Goal: Transaction & Acquisition: Purchase product/service

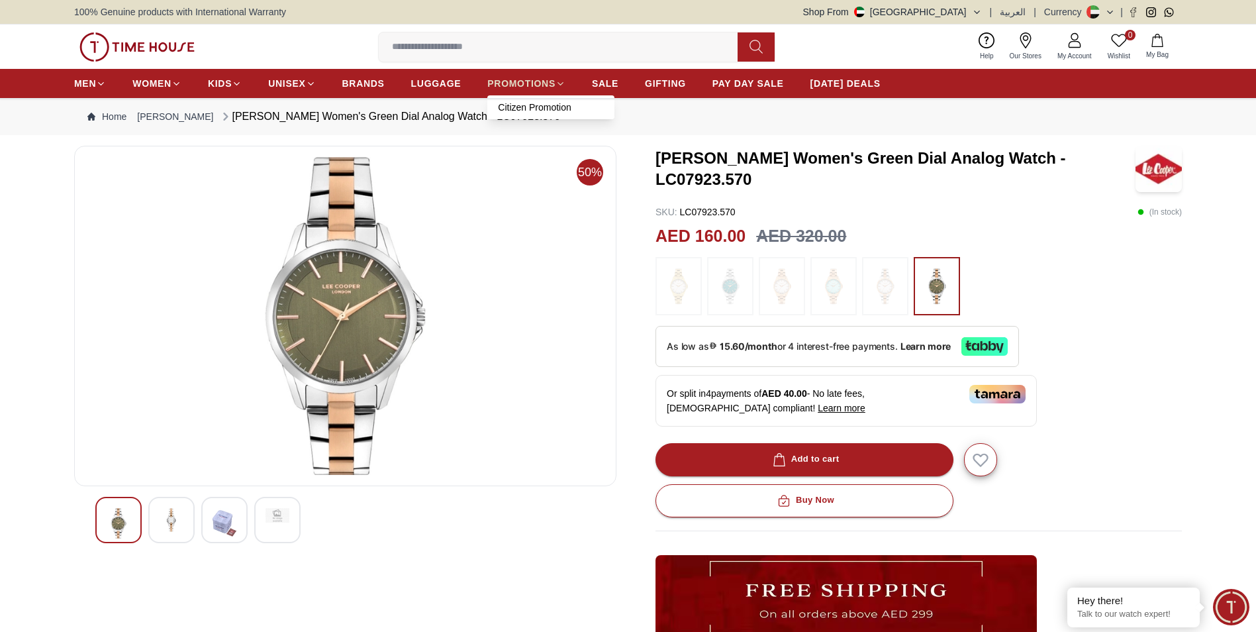
click at [530, 85] on span "PROMOTIONS" at bounding box center [521, 83] width 68 height 13
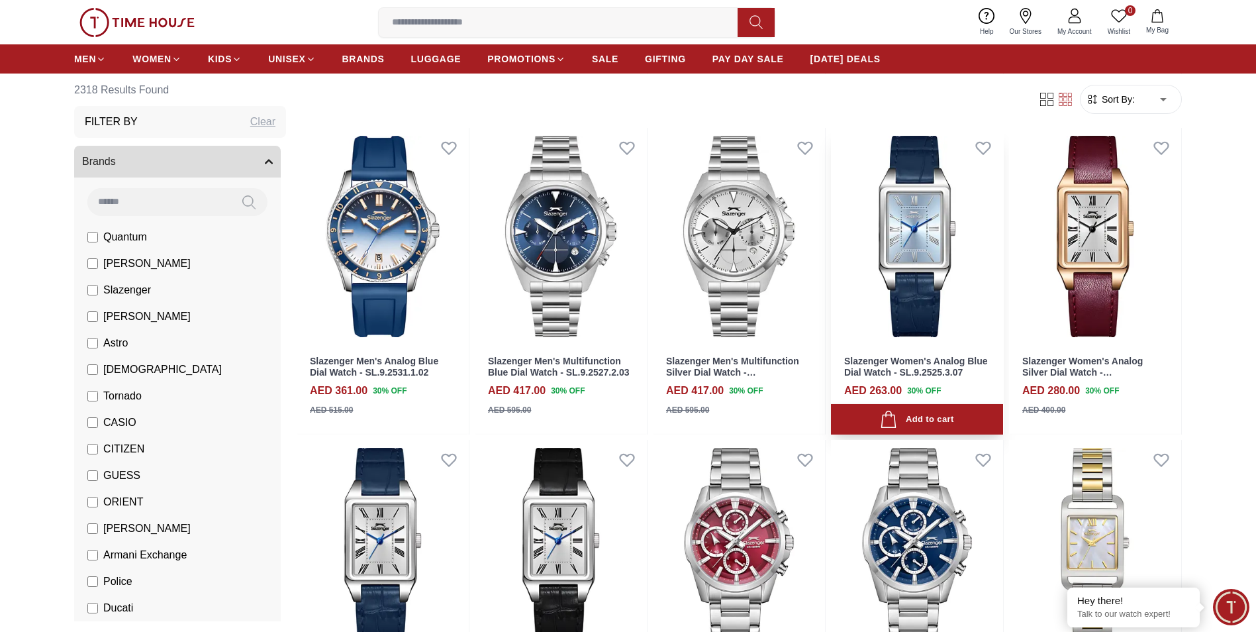
scroll to position [1636, 0]
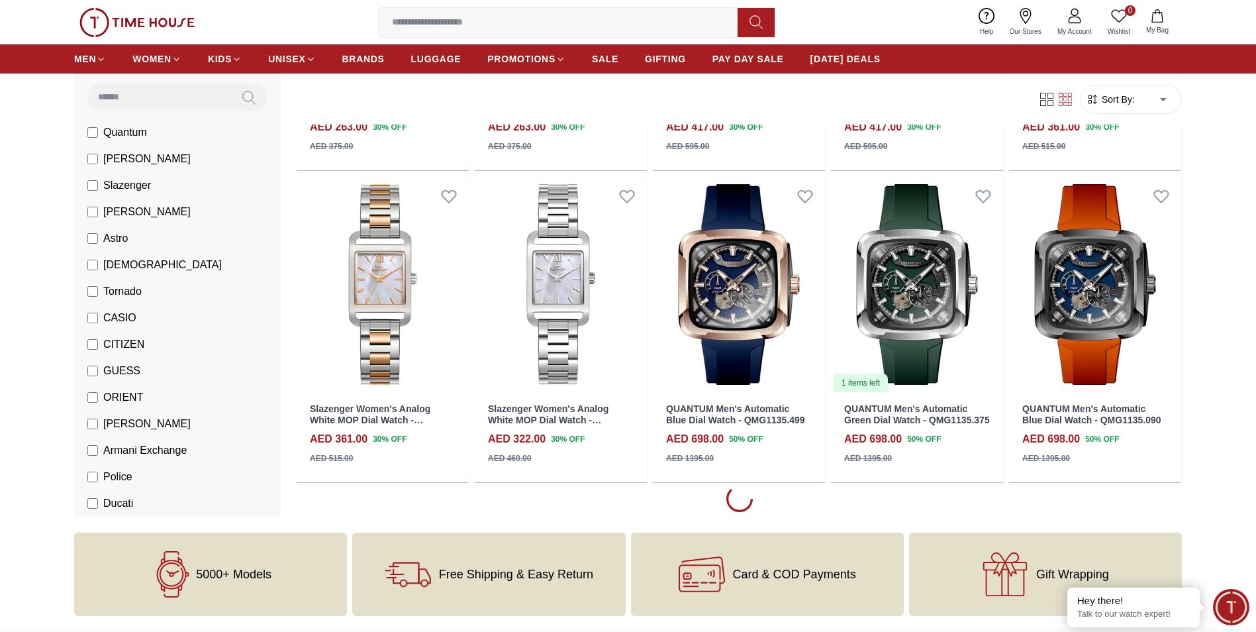
scroll to position [2232, 0]
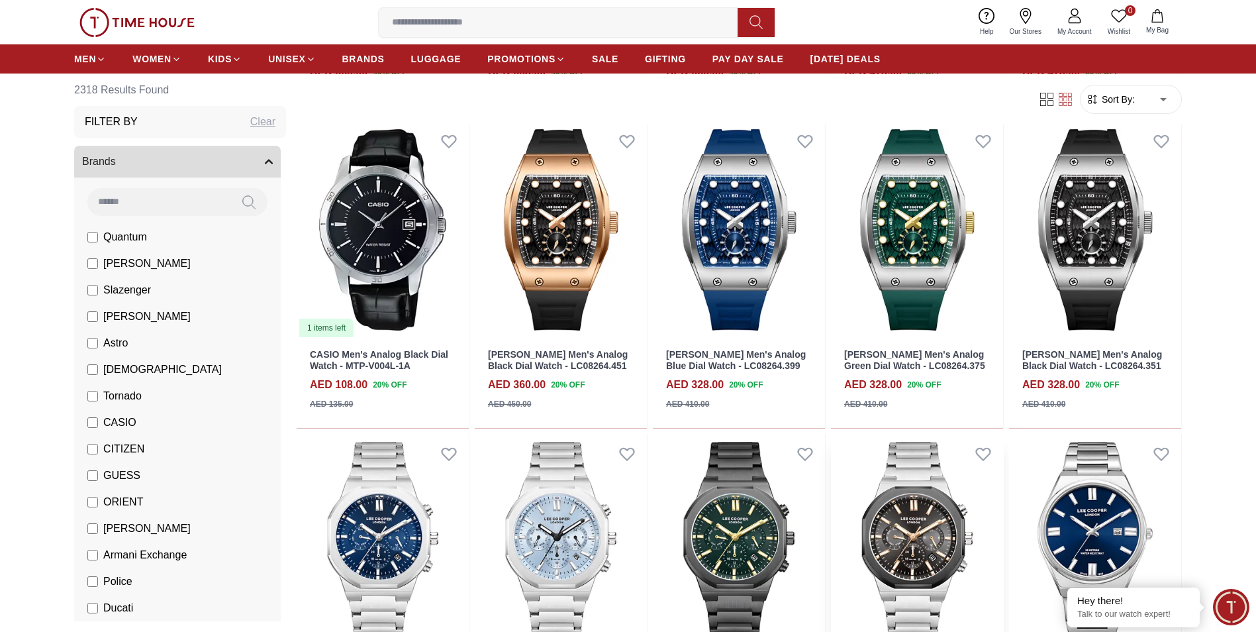
scroll to position [3515, 0]
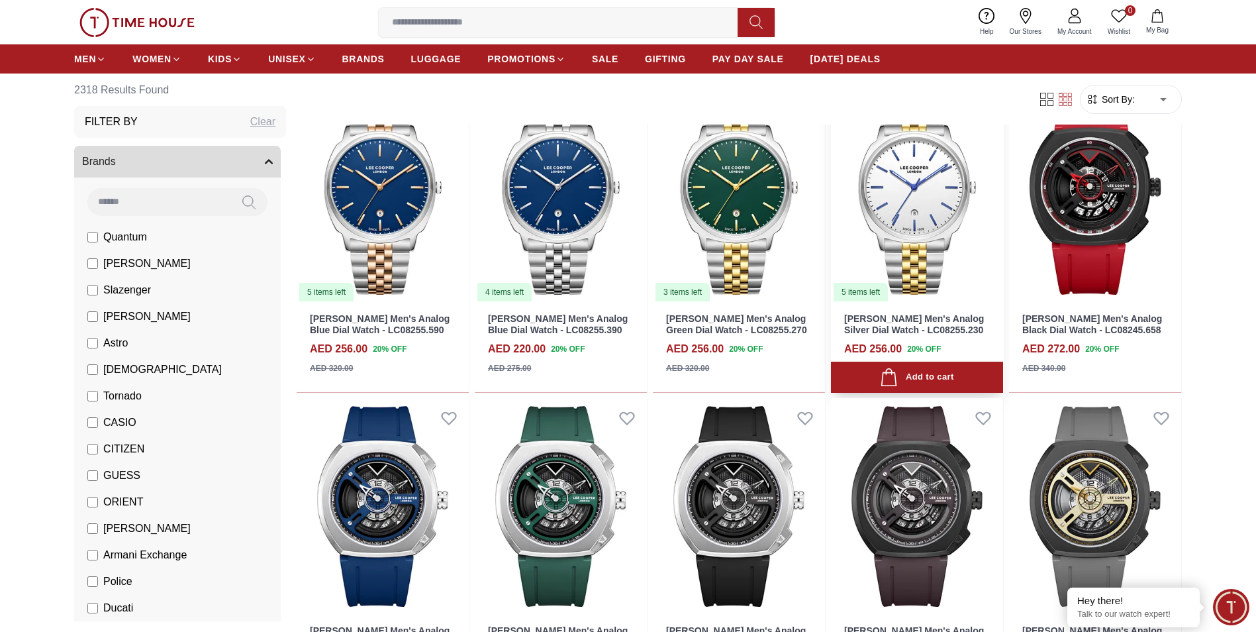
scroll to position [4424, 0]
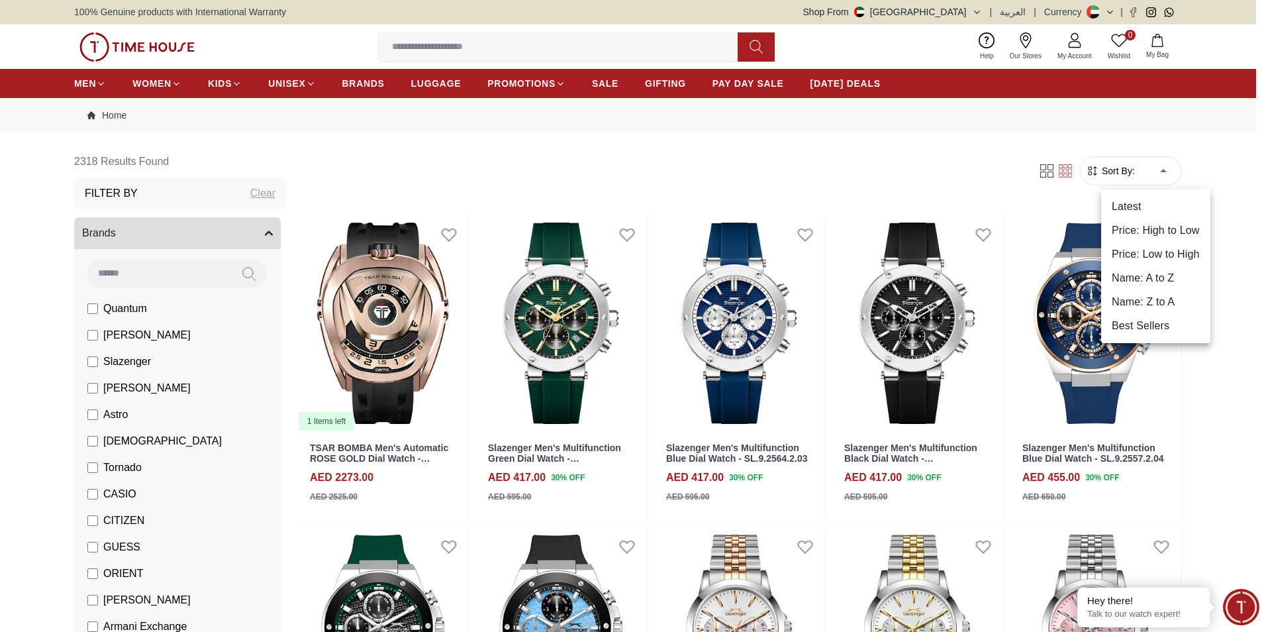
click at [1194, 249] on li "Price: Low to High" at bounding box center [1155, 254] width 109 height 24
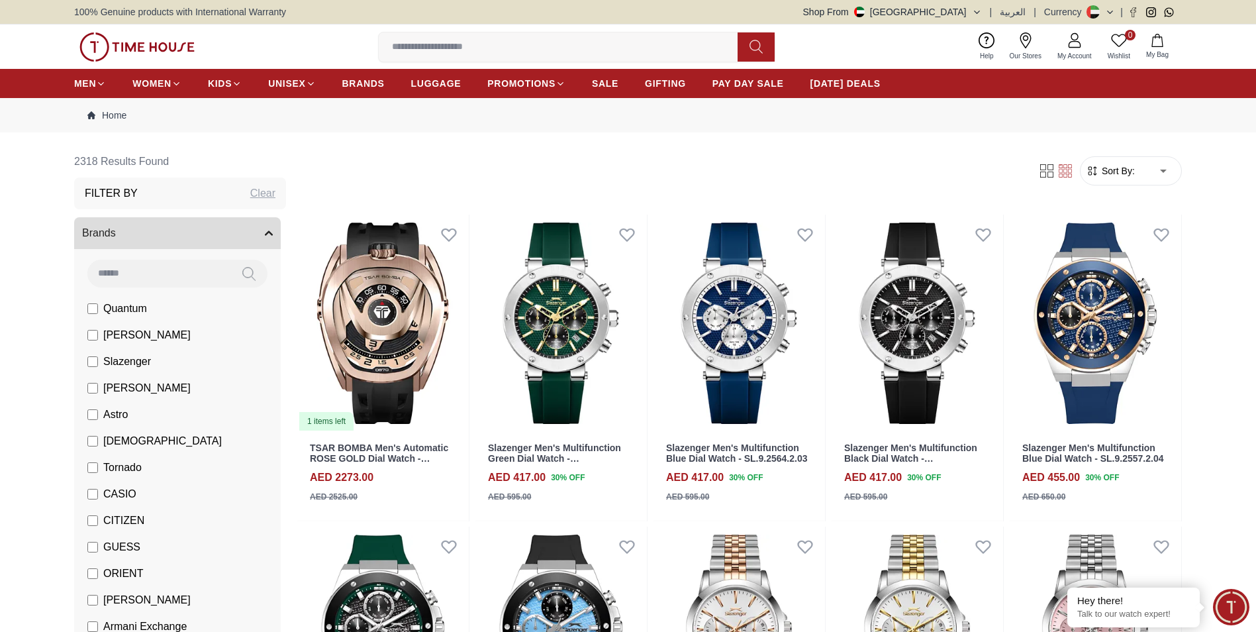
type input "*"
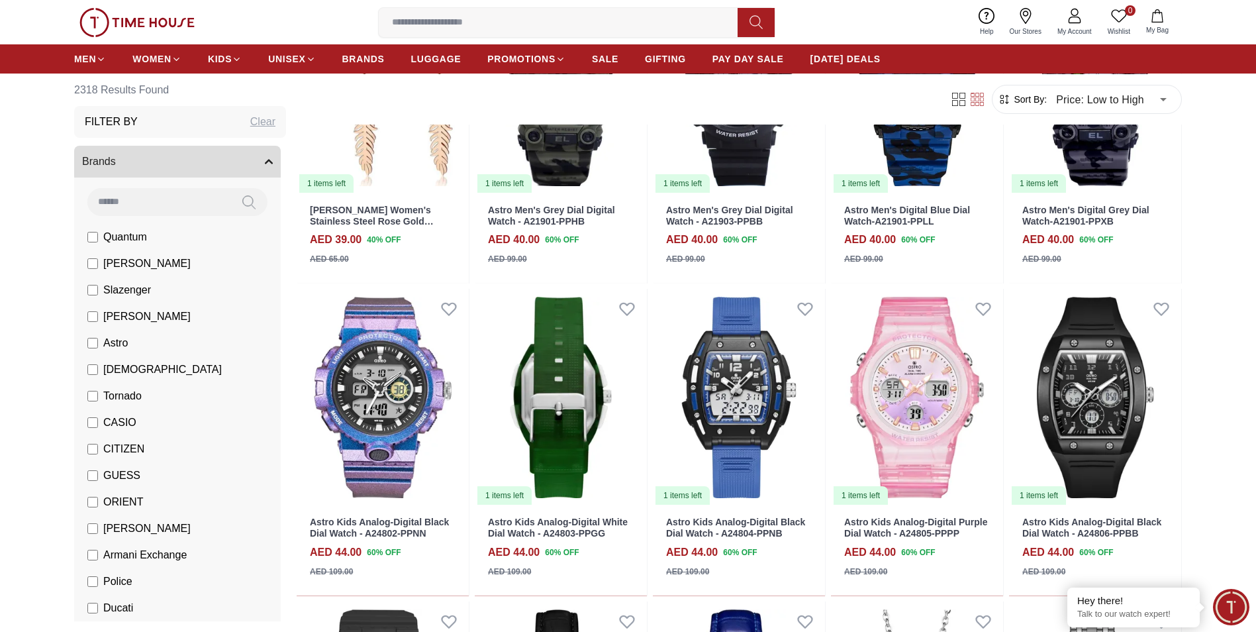
scroll to position [1870, 0]
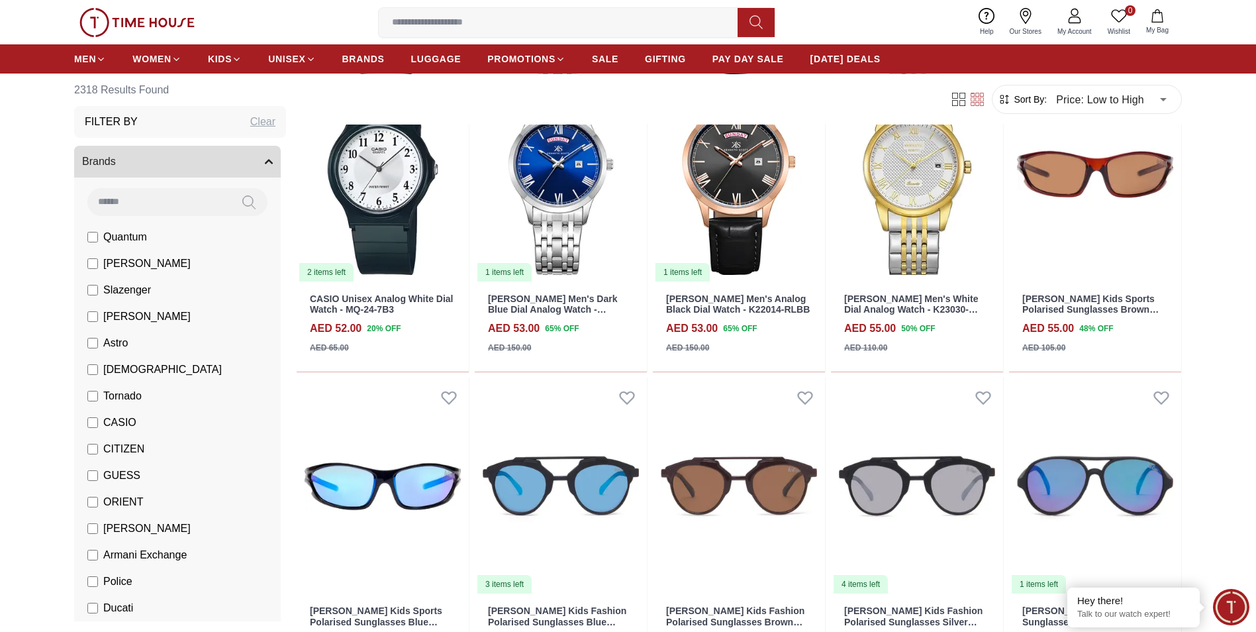
scroll to position [2648, 0]
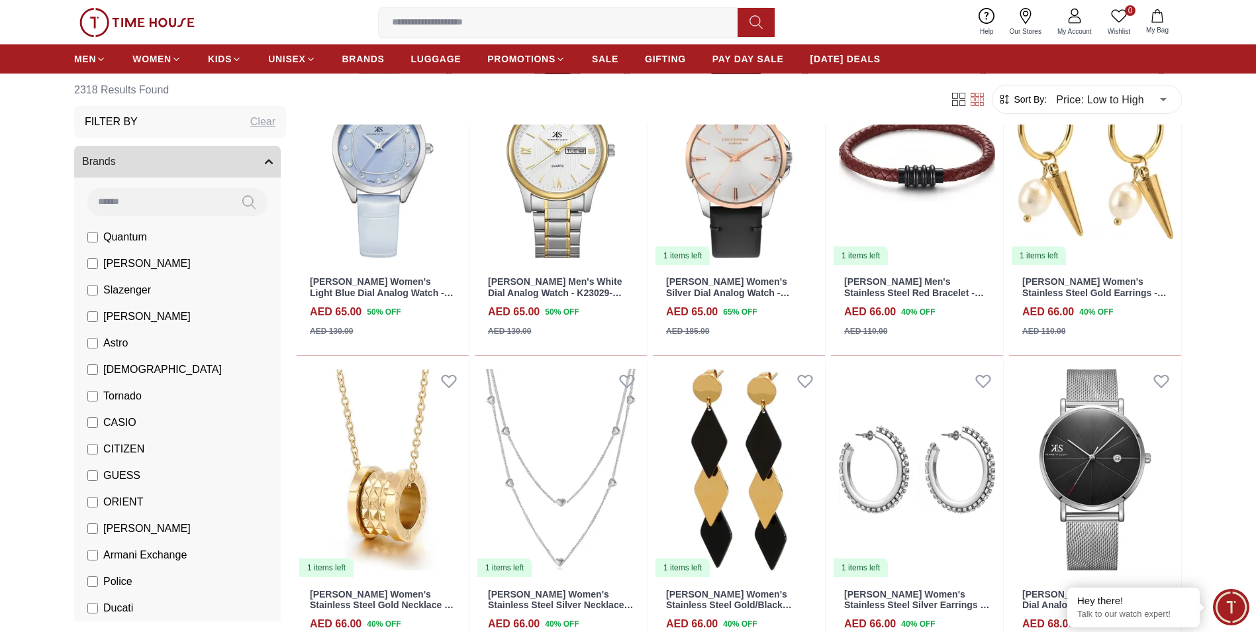
scroll to position [6398, 0]
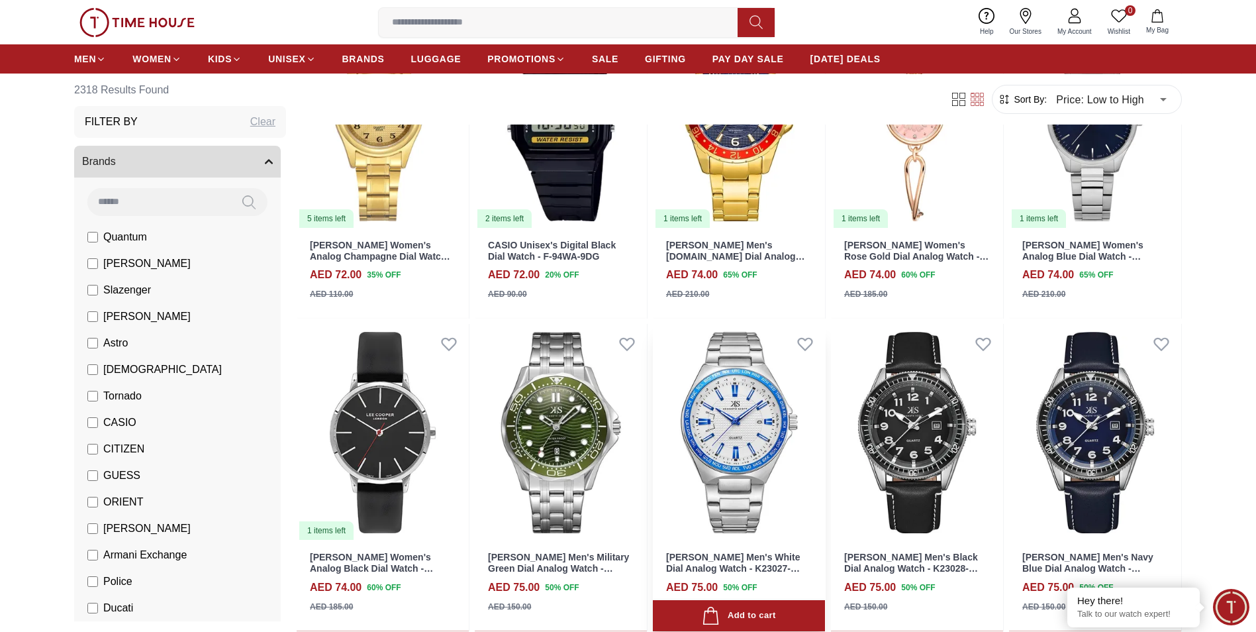
scroll to position [8630, 0]
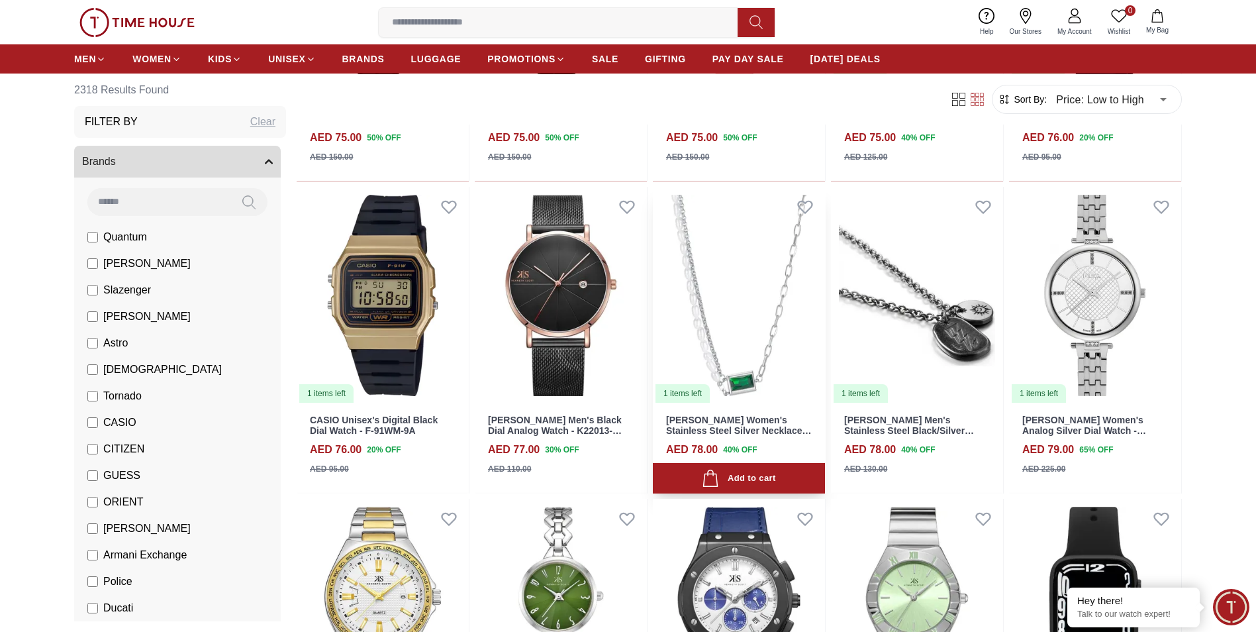
scroll to position [9476, 0]
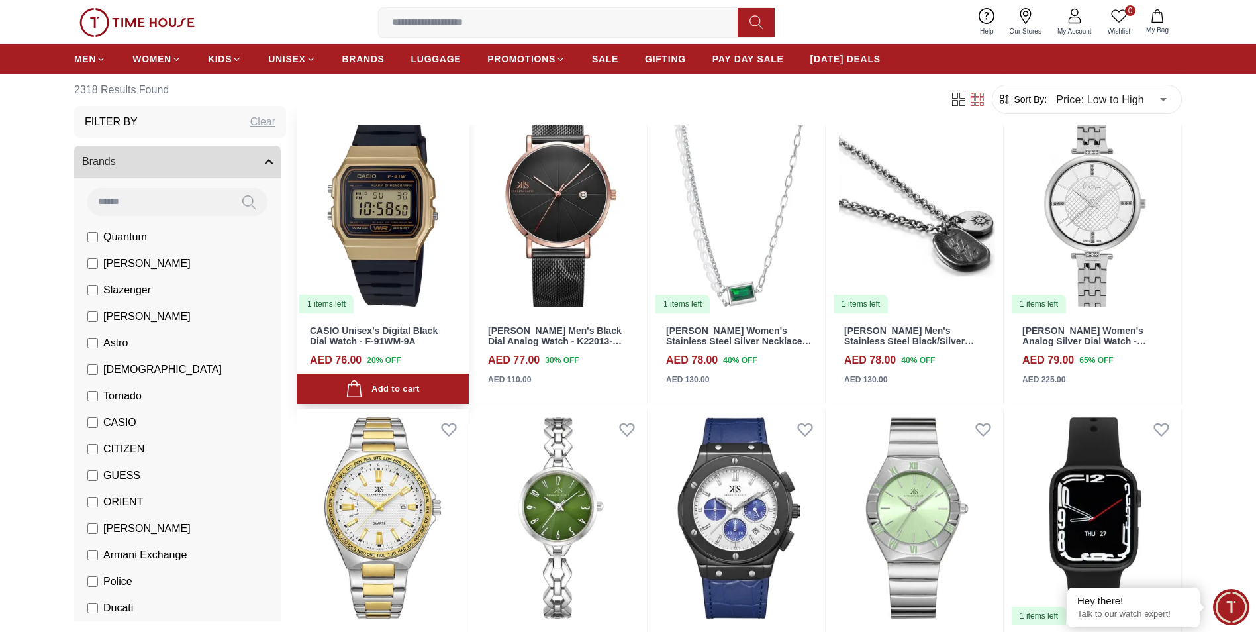
click at [359, 214] on img at bounding box center [383, 205] width 172 height 217
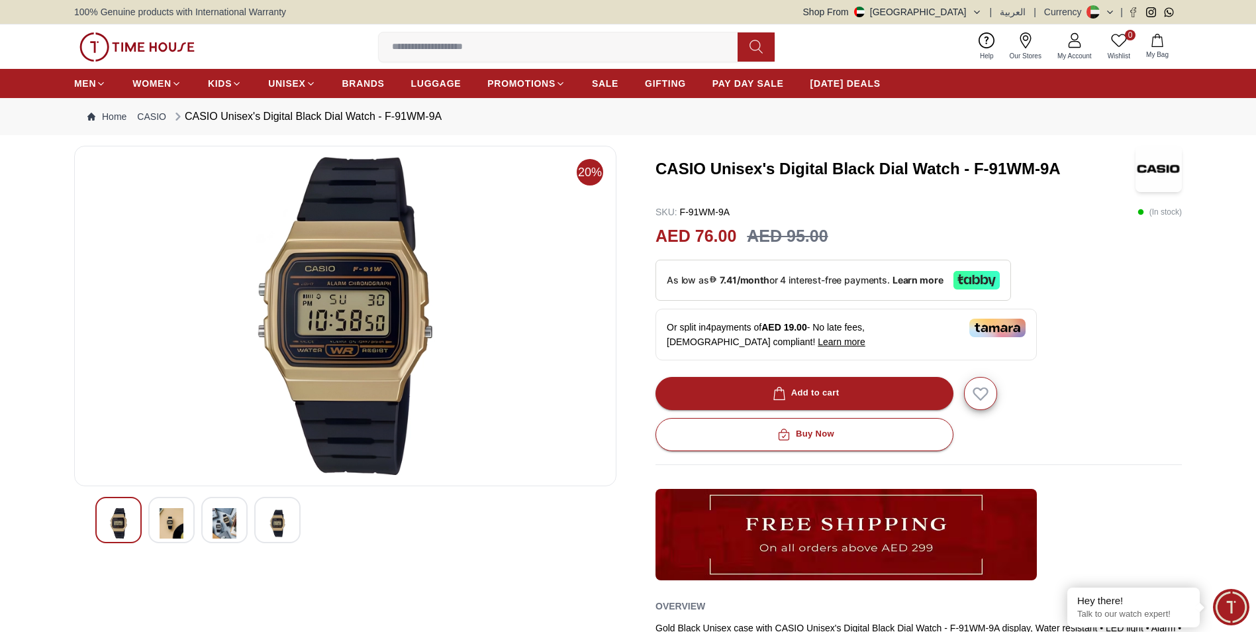
click at [171, 521] on img at bounding box center [172, 523] width 24 height 30
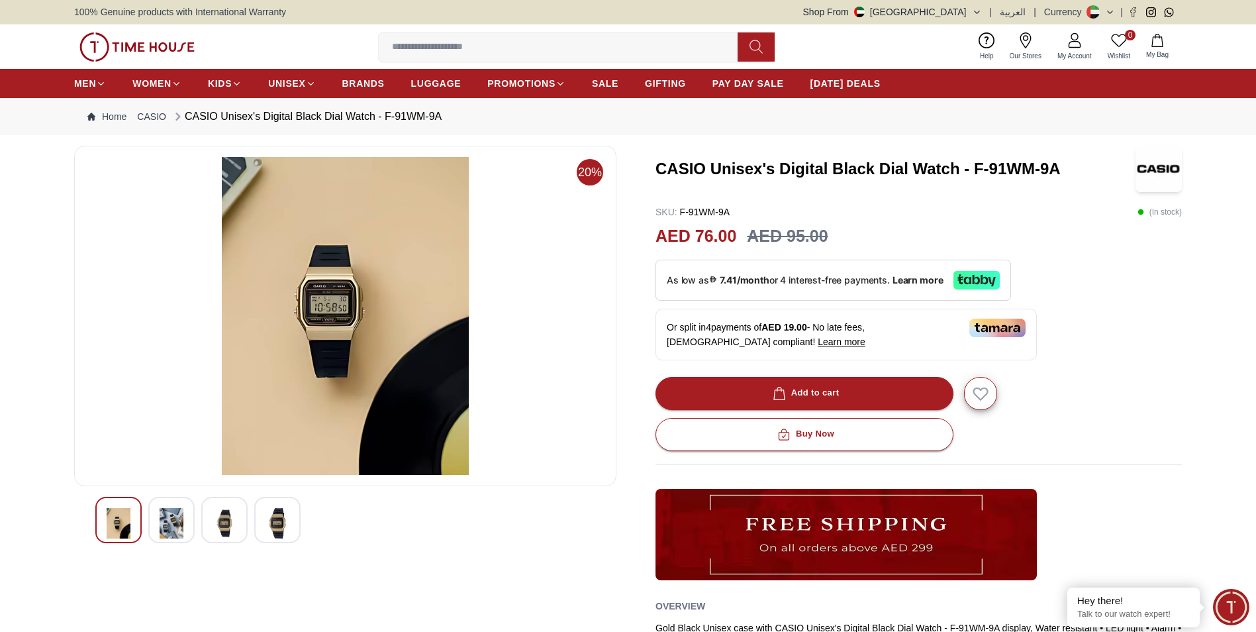
click at [197, 518] on div at bounding box center [345, 520] width 500 height 46
click at [226, 526] on img at bounding box center [225, 523] width 24 height 30
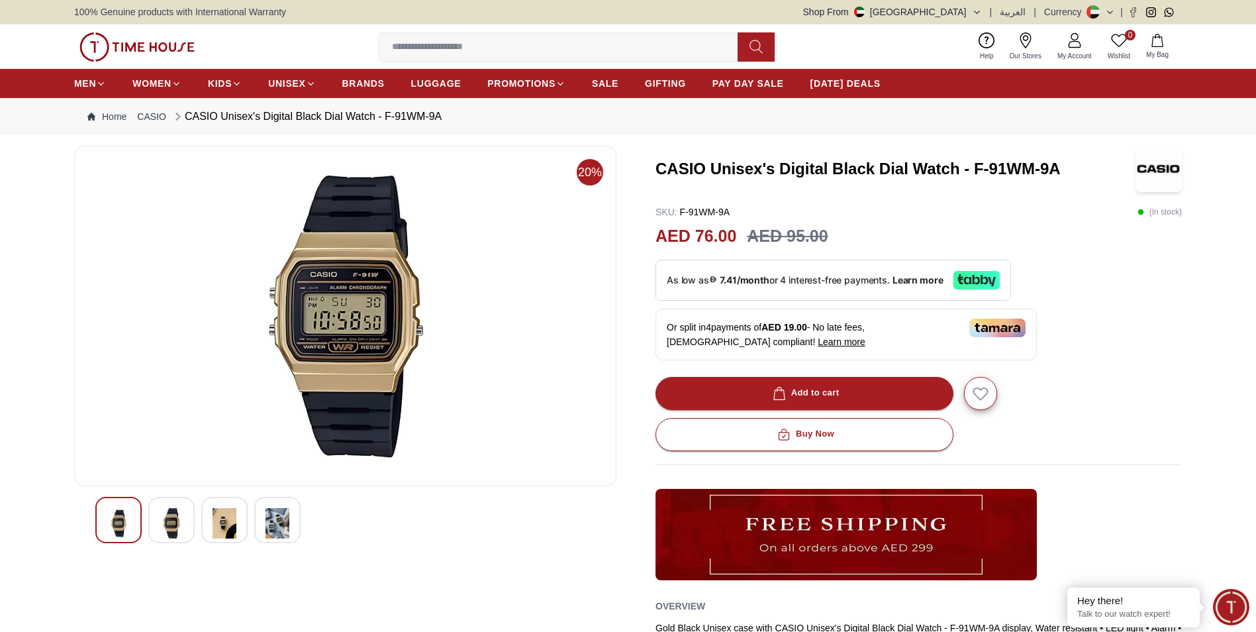
click at [270, 527] on img at bounding box center [277, 523] width 24 height 30
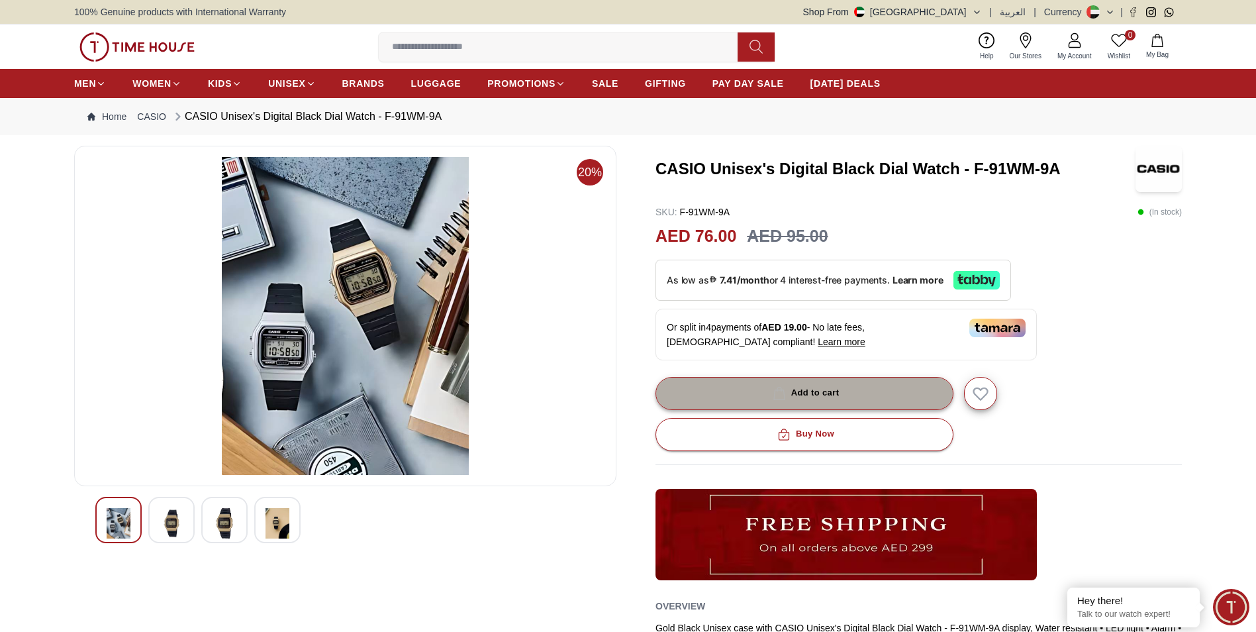
click at [722, 401] on button "Add to cart" at bounding box center [804, 393] width 298 height 33
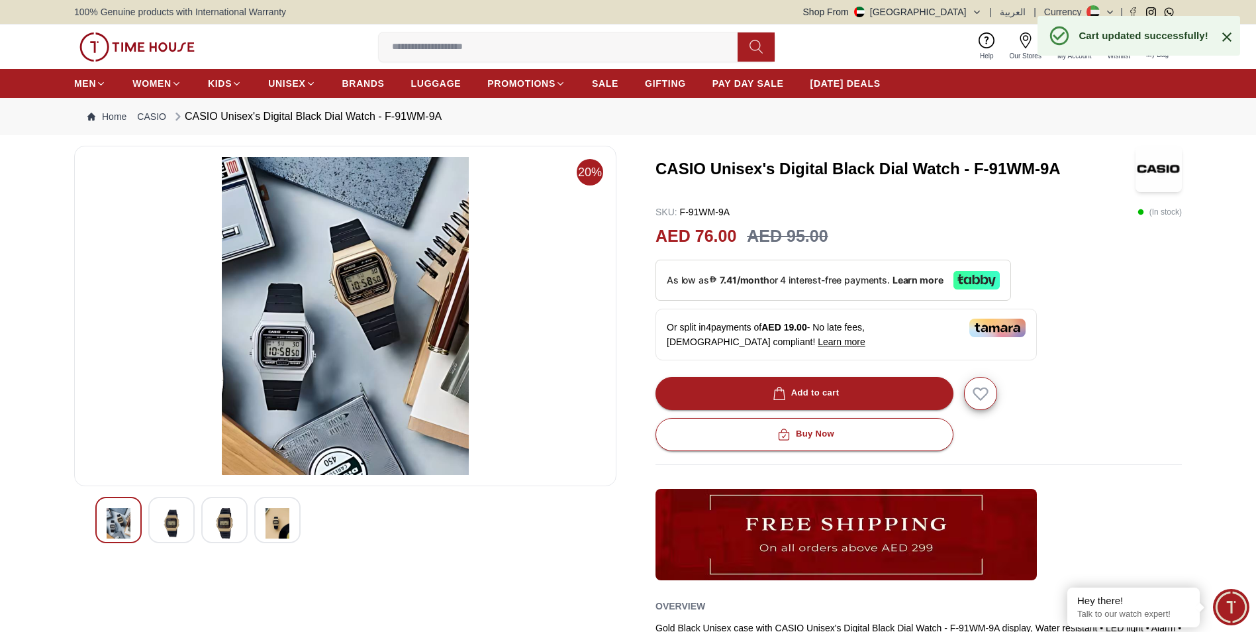
scroll to position [1241, 0]
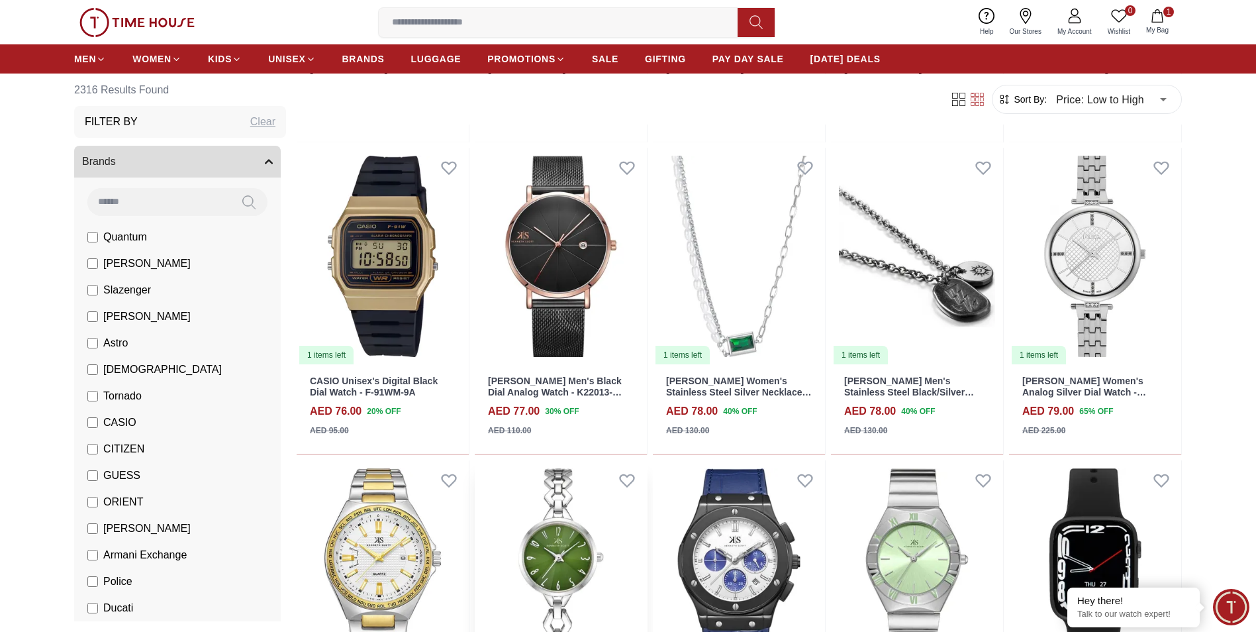
scroll to position [772, 0]
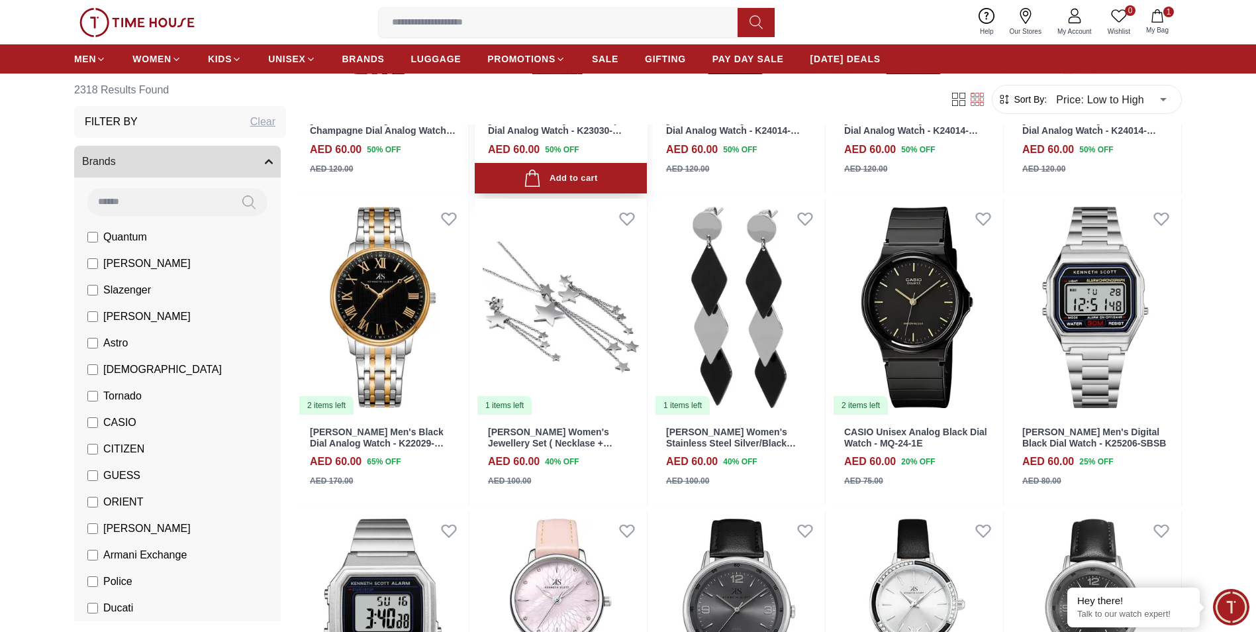
scroll to position [5671, 0]
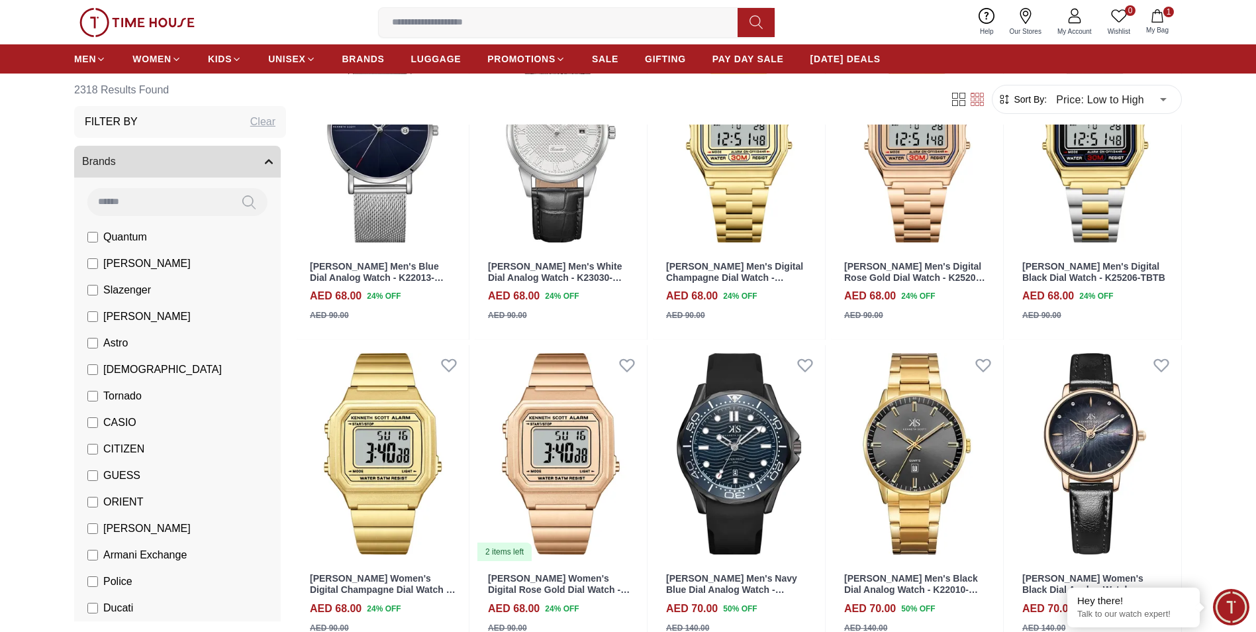
scroll to position [7061, 0]
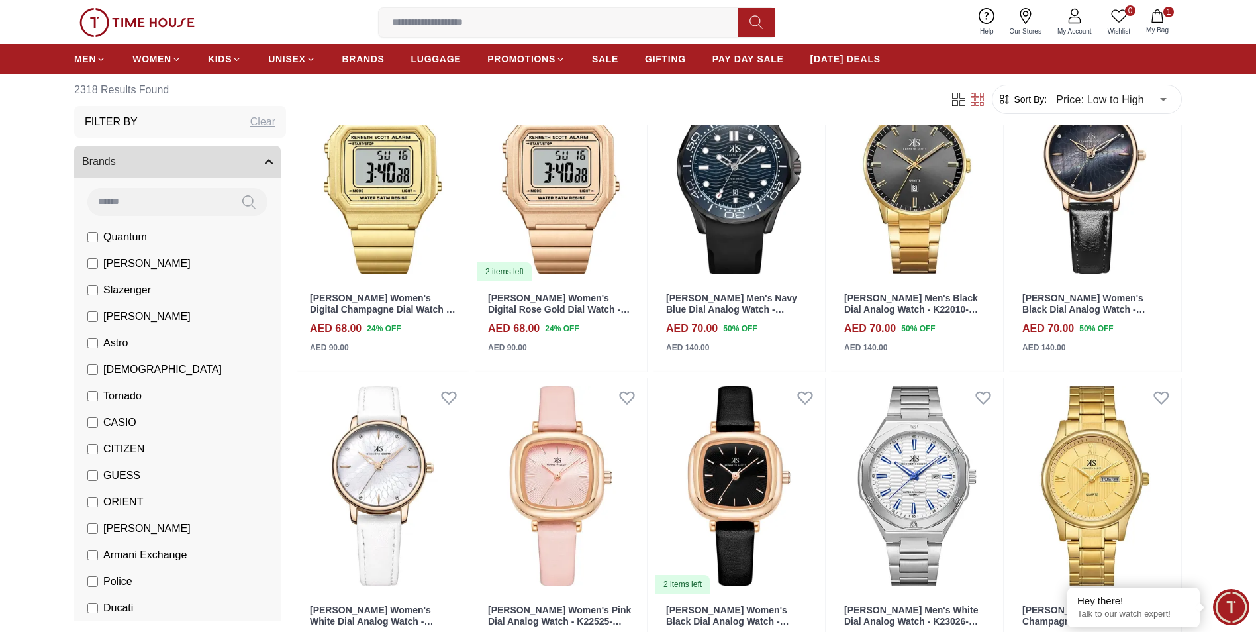
scroll to position [7409, 0]
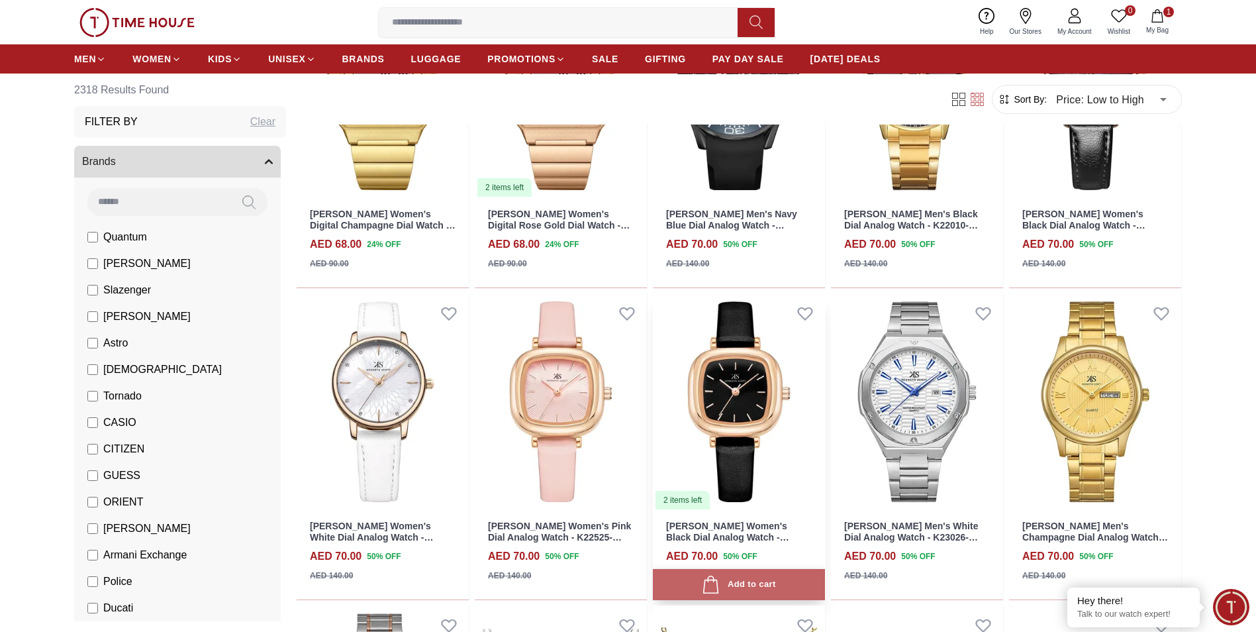
click at [754, 584] on div "Add to cart" at bounding box center [738, 584] width 73 height 18
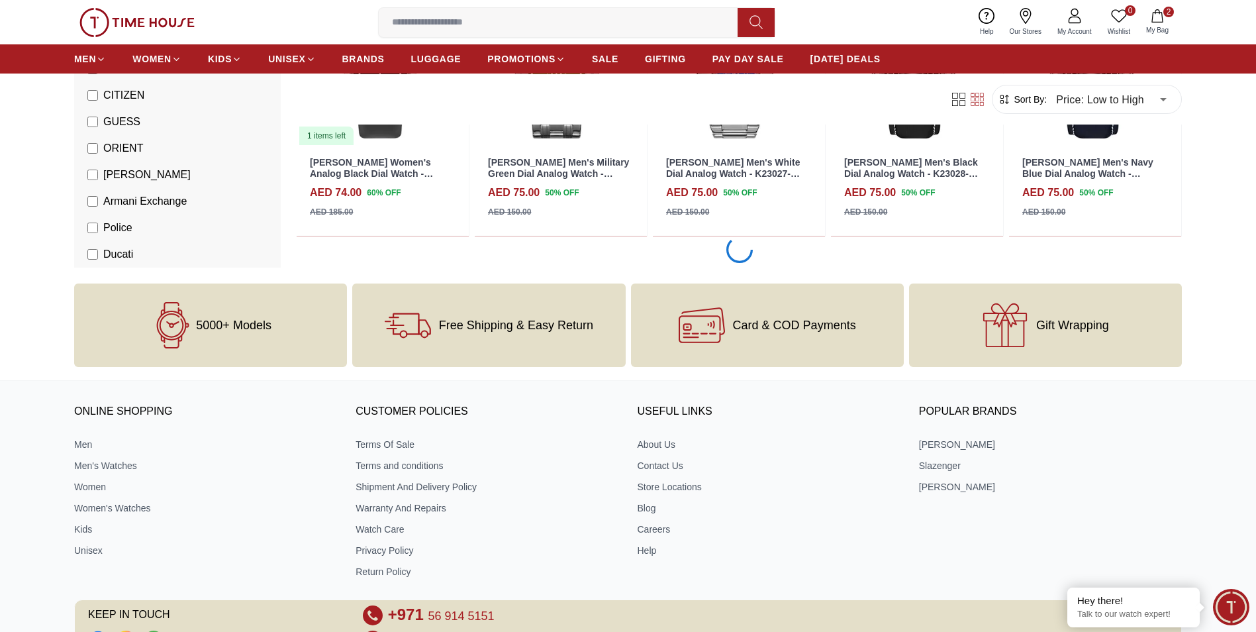
scroll to position [8832, 0]
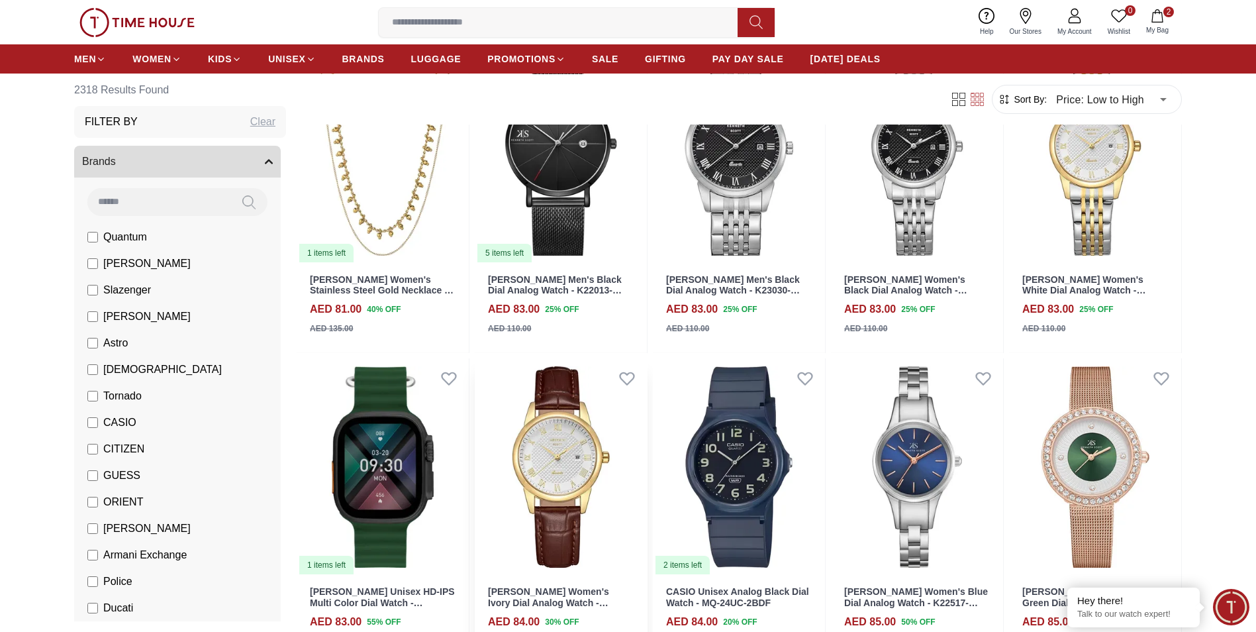
scroll to position [9562, 0]
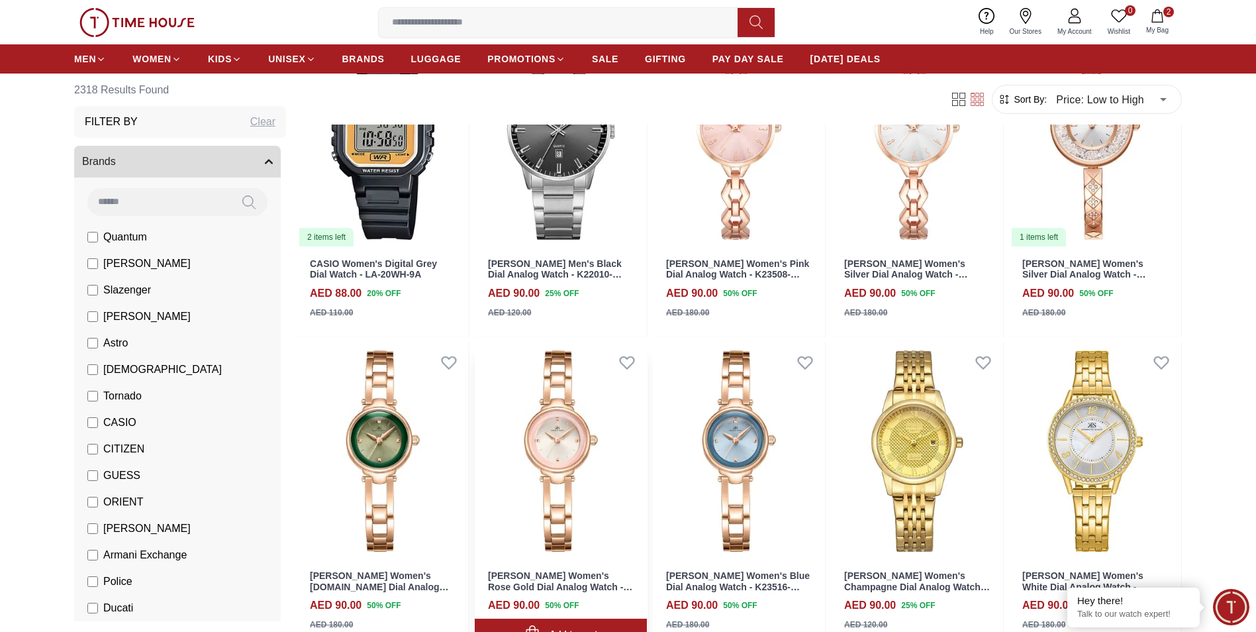
scroll to position [10846, 0]
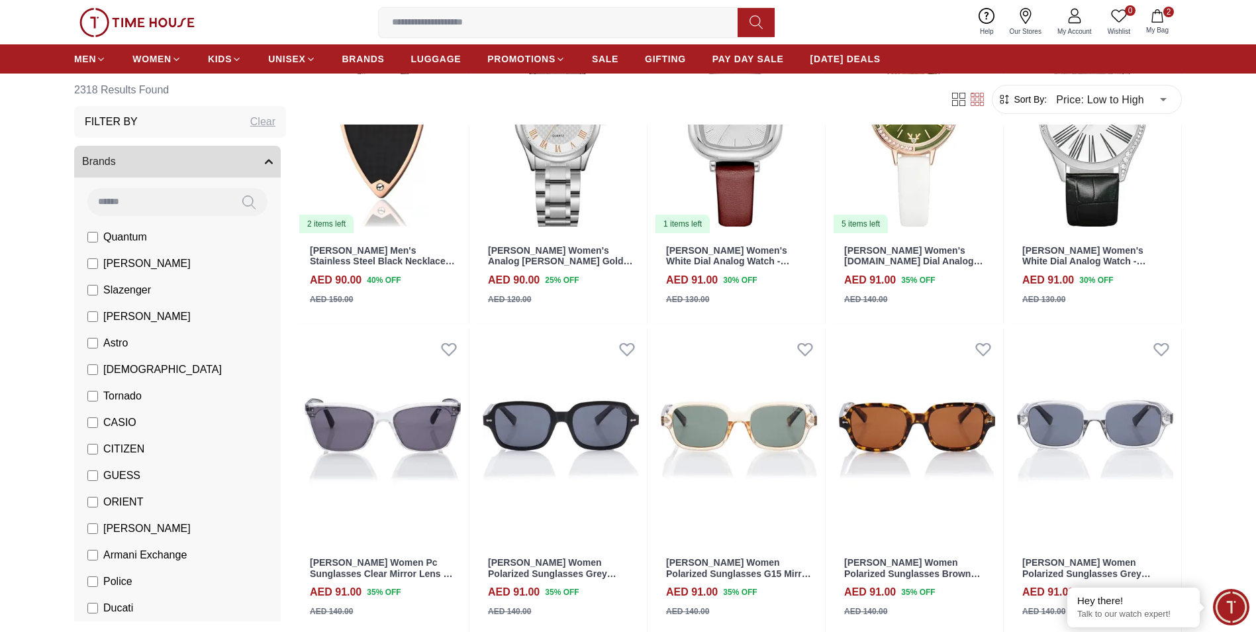
scroll to position [12065, 0]
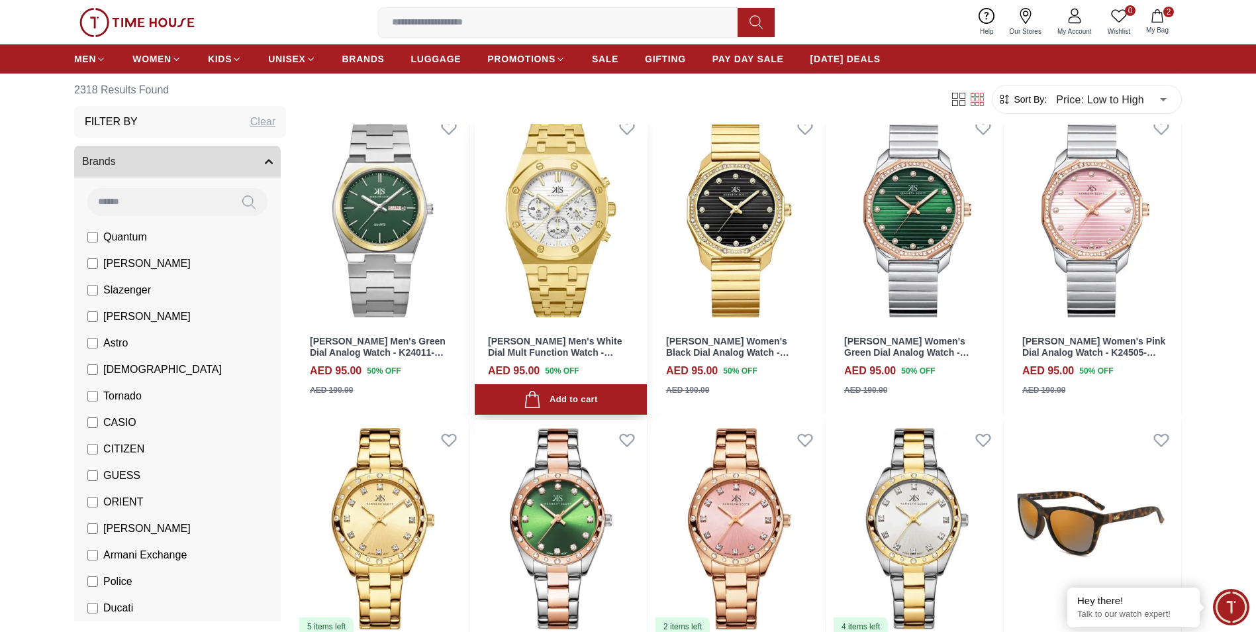
scroll to position [13234, 0]
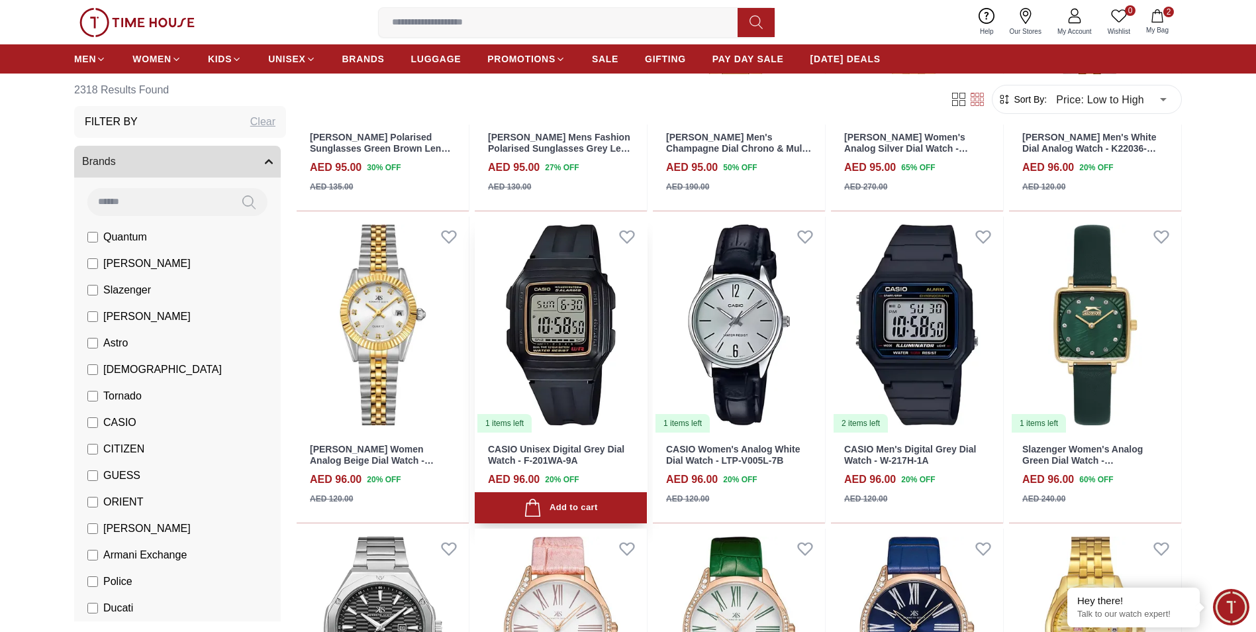
scroll to position [14062, 0]
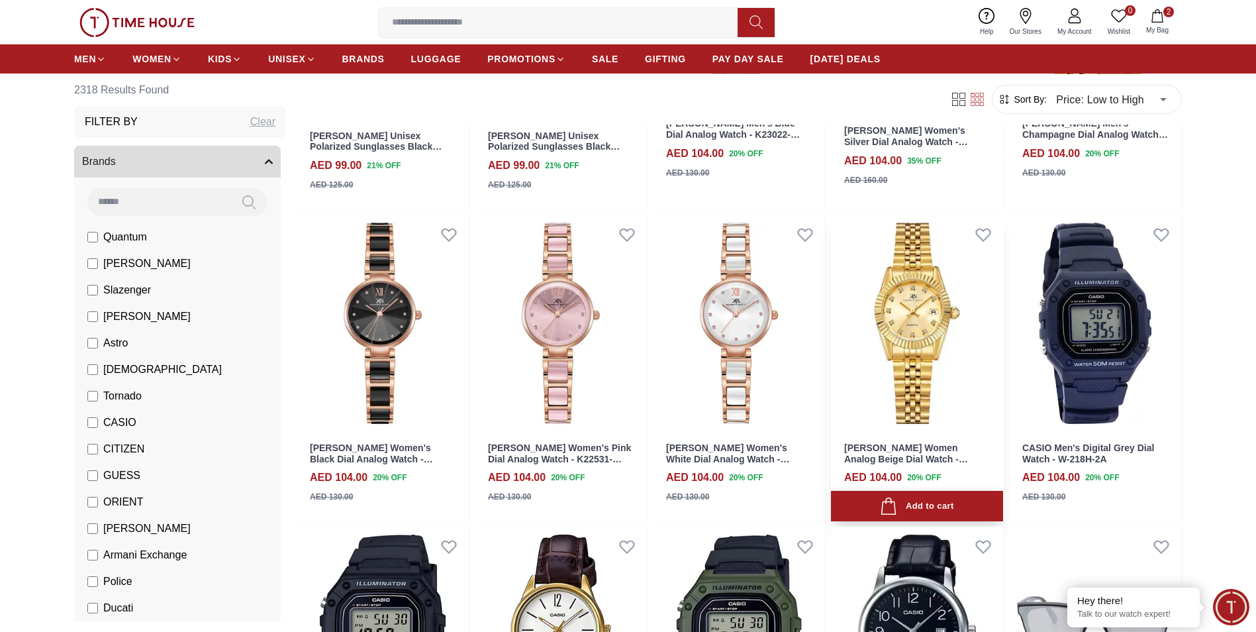
scroll to position [15336, 0]
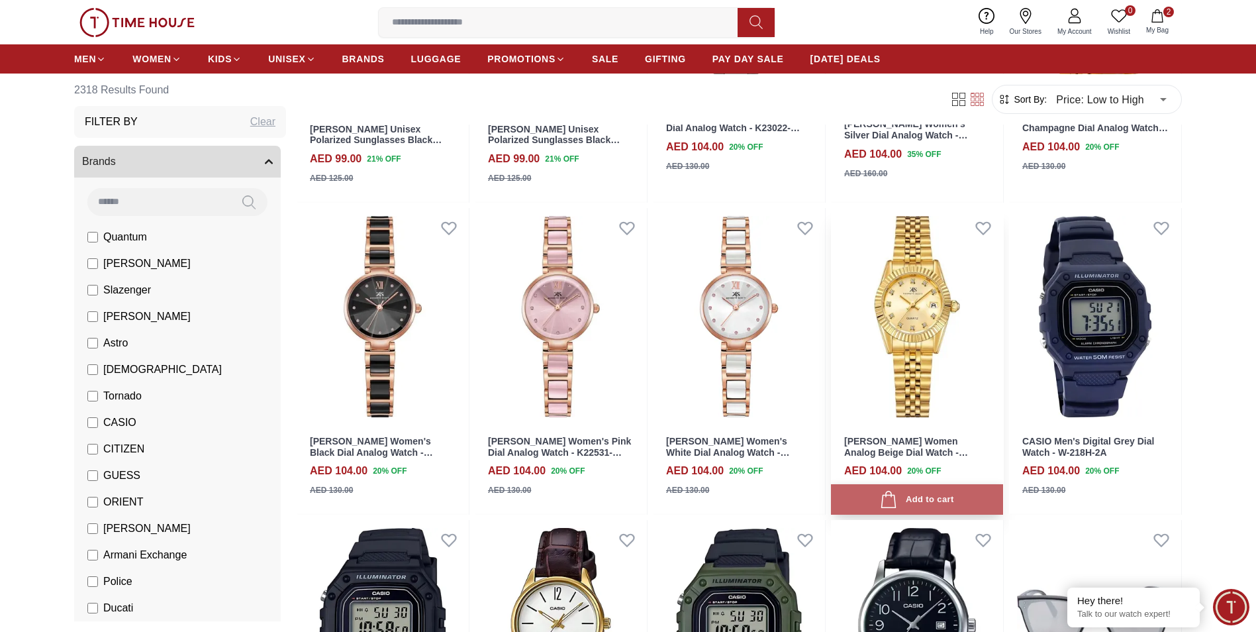
click at [927, 502] on div "Add to cart" at bounding box center [916, 500] width 73 height 18
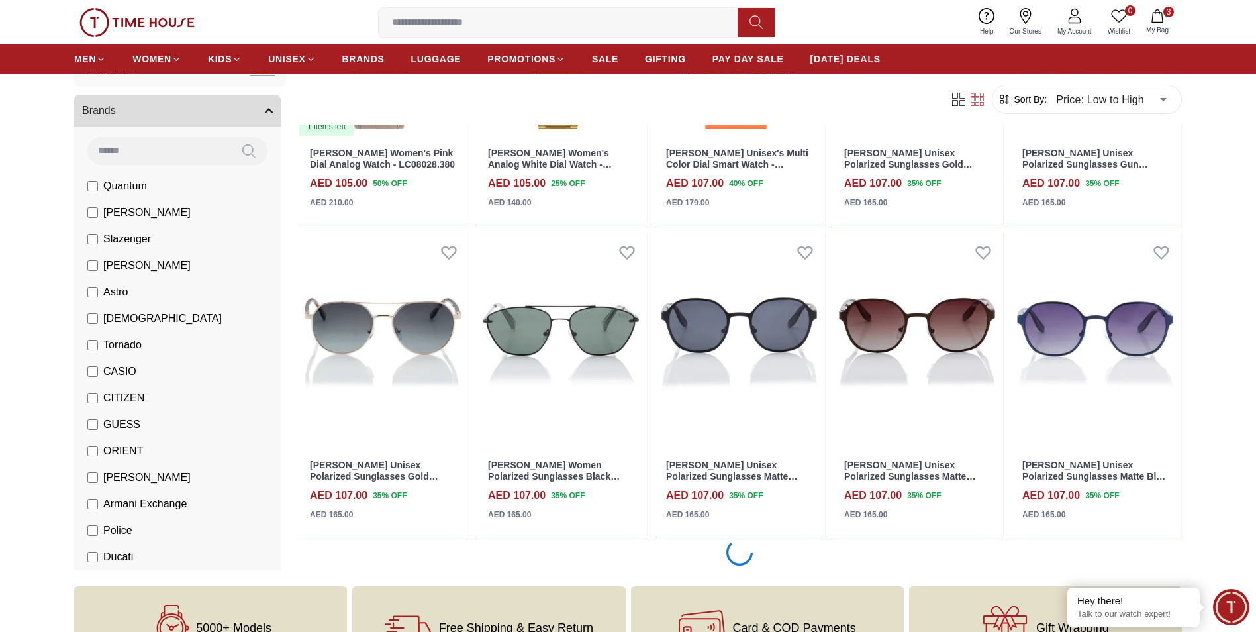
scroll to position [17365, 0]
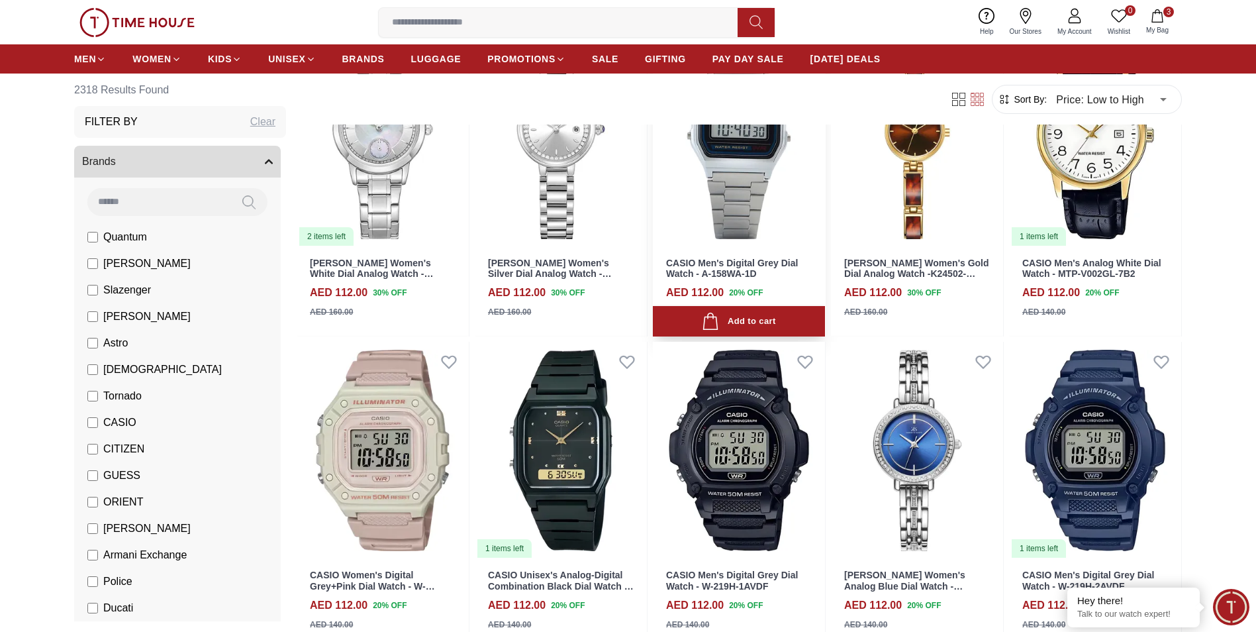
scroll to position [19613, 0]
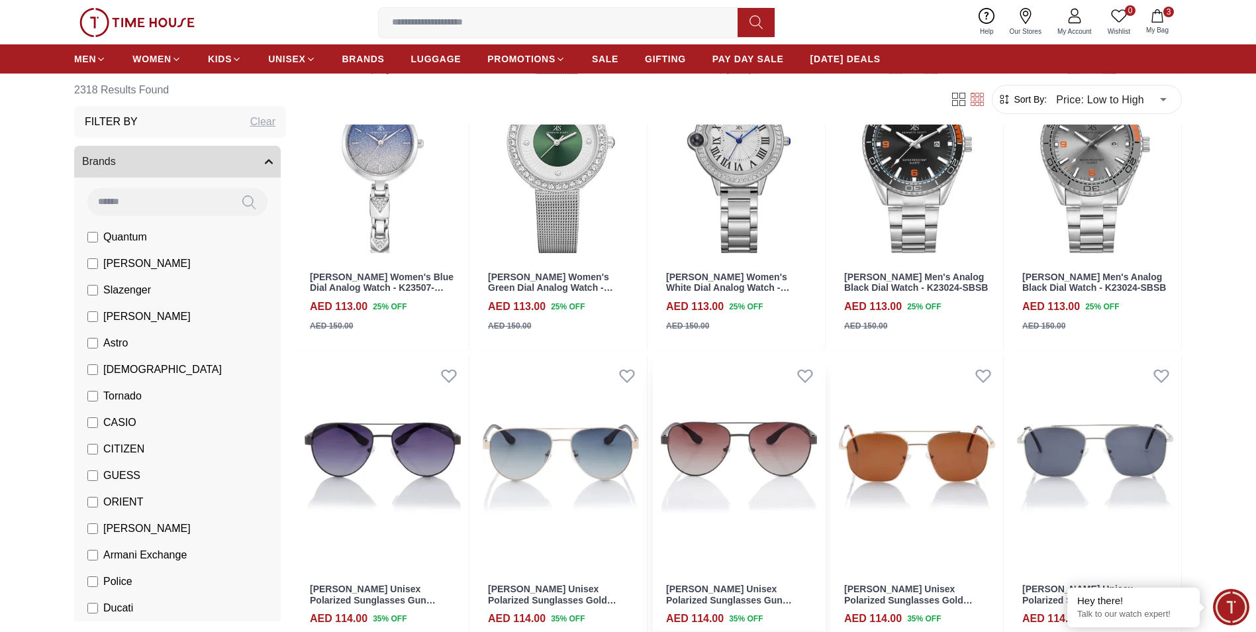
scroll to position [21192, 0]
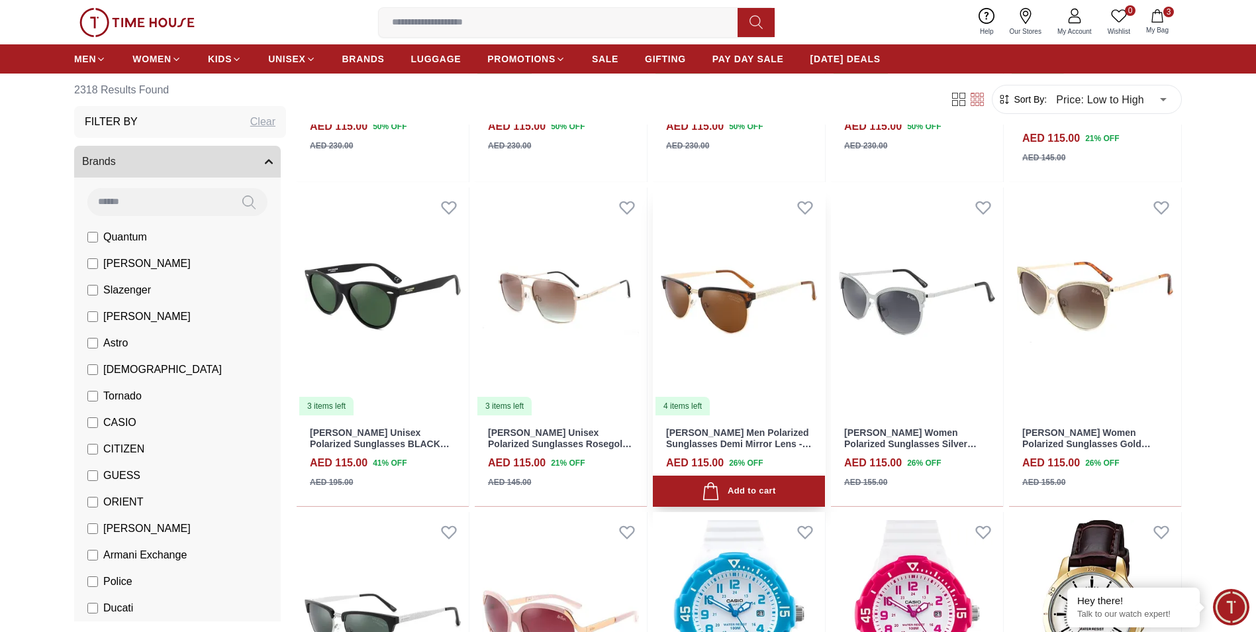
scroll to position [22150, 0]
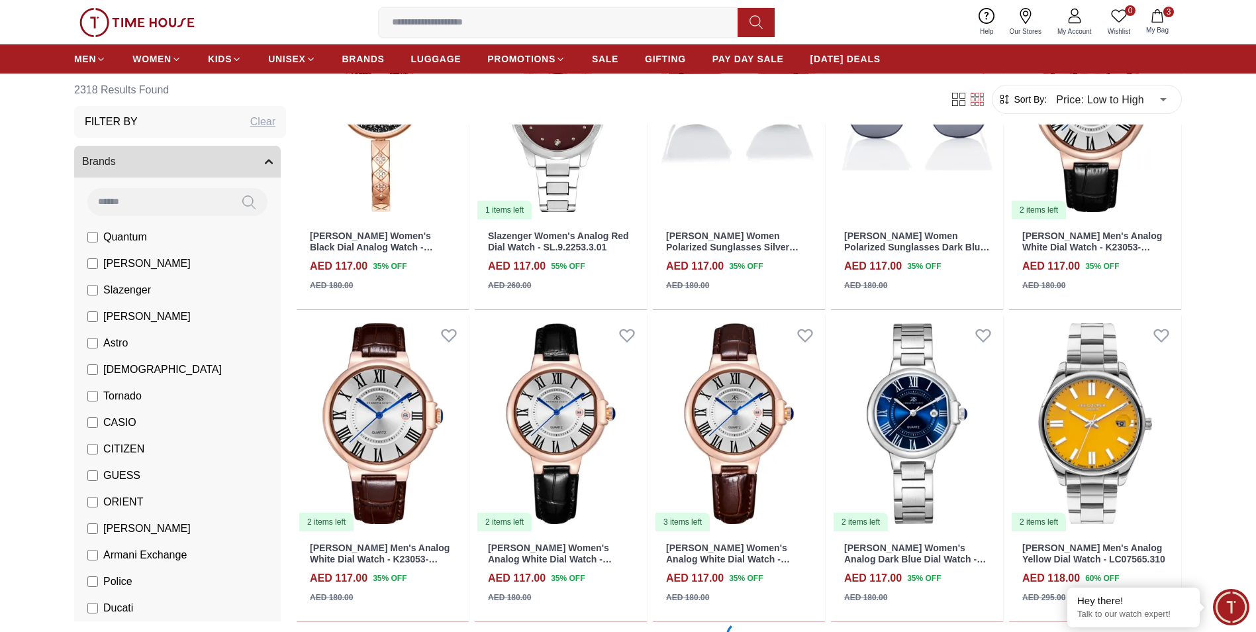
scroll to position [23490, 0]
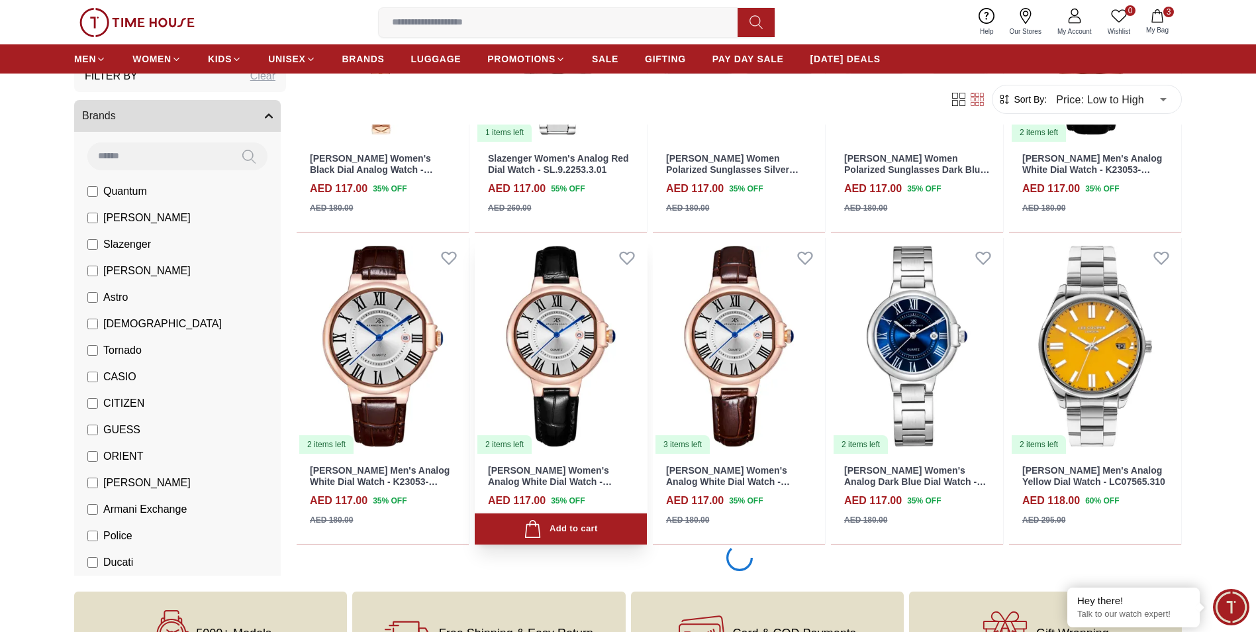
scroll to position [23628, 0]
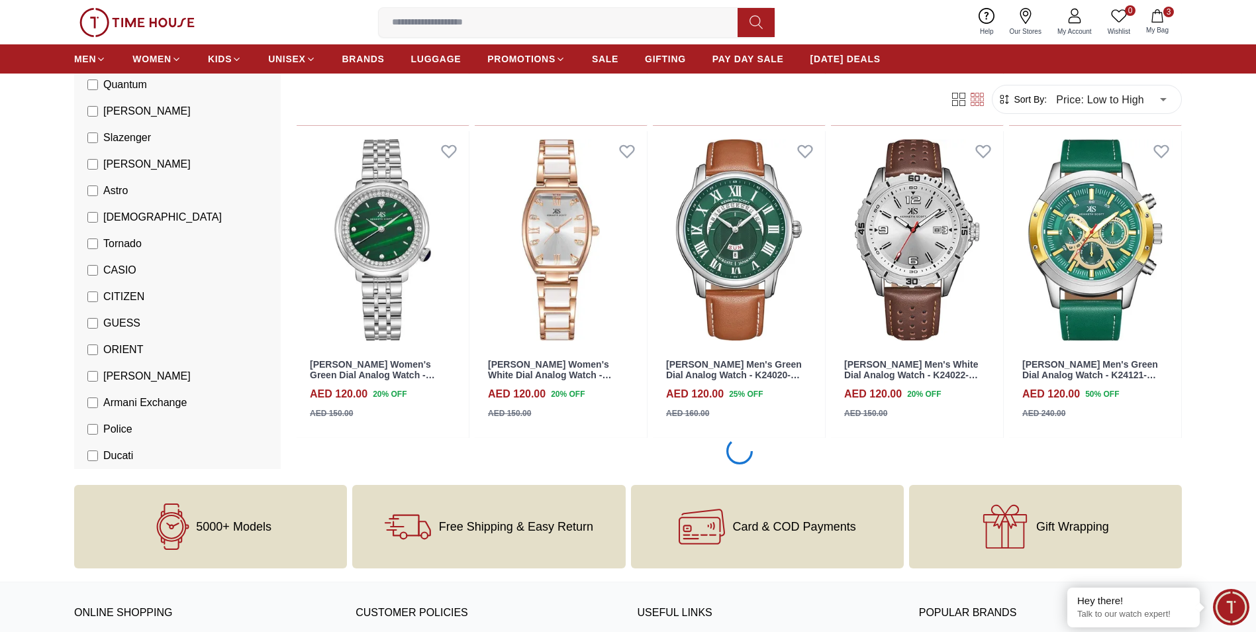
scroll to position [26177, 0]
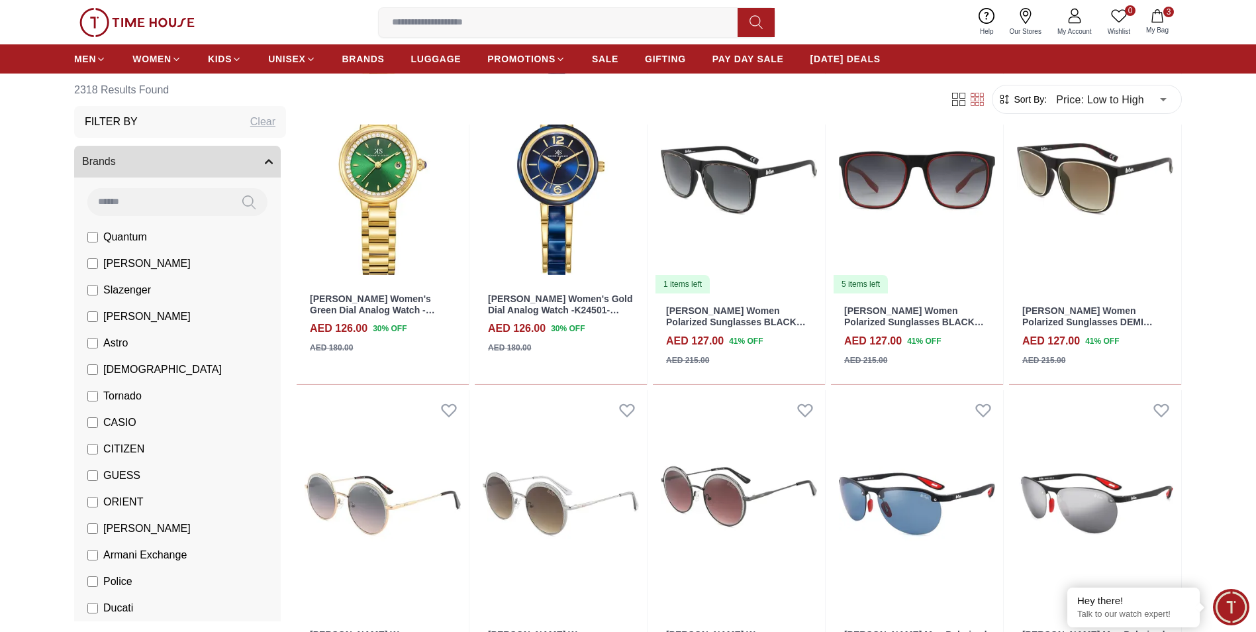
scroll to position [28424, 0]
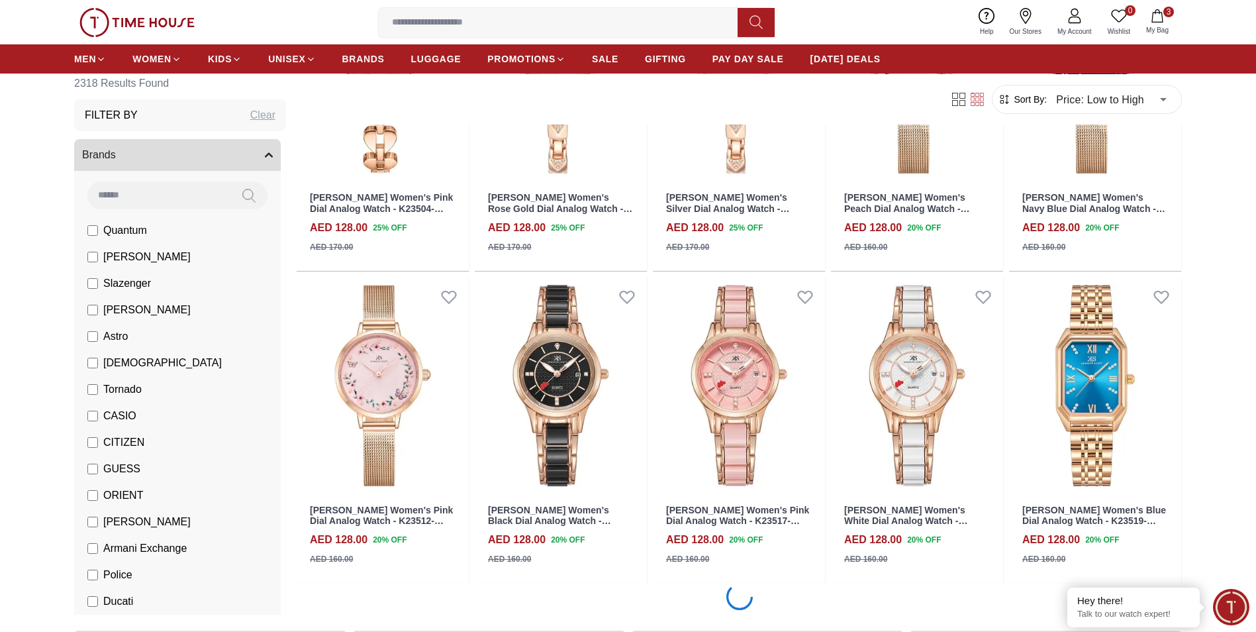
scroll to position [29770, 0]
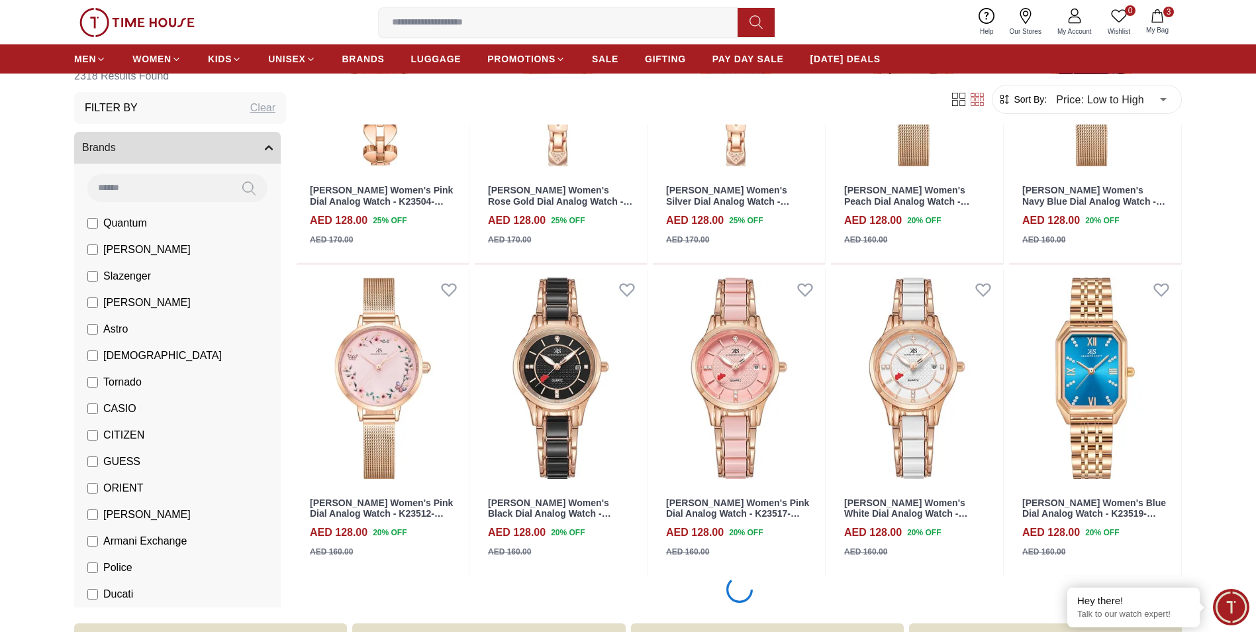
scroll to position [30235, 0]
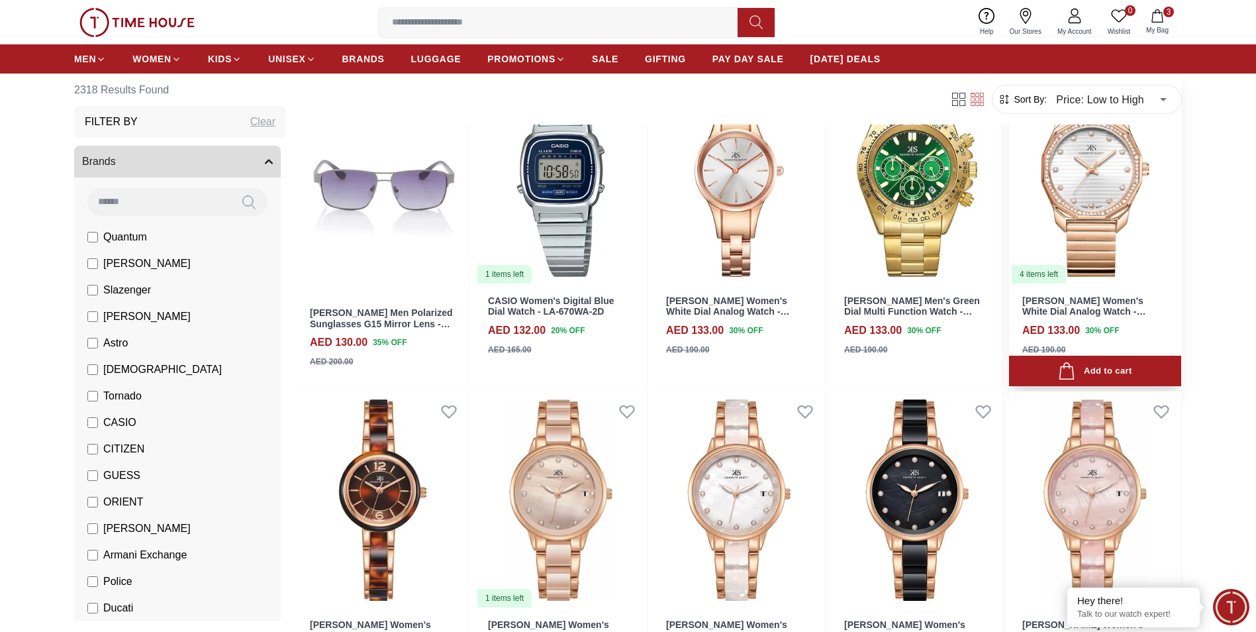
scroll to position [32221, 0]
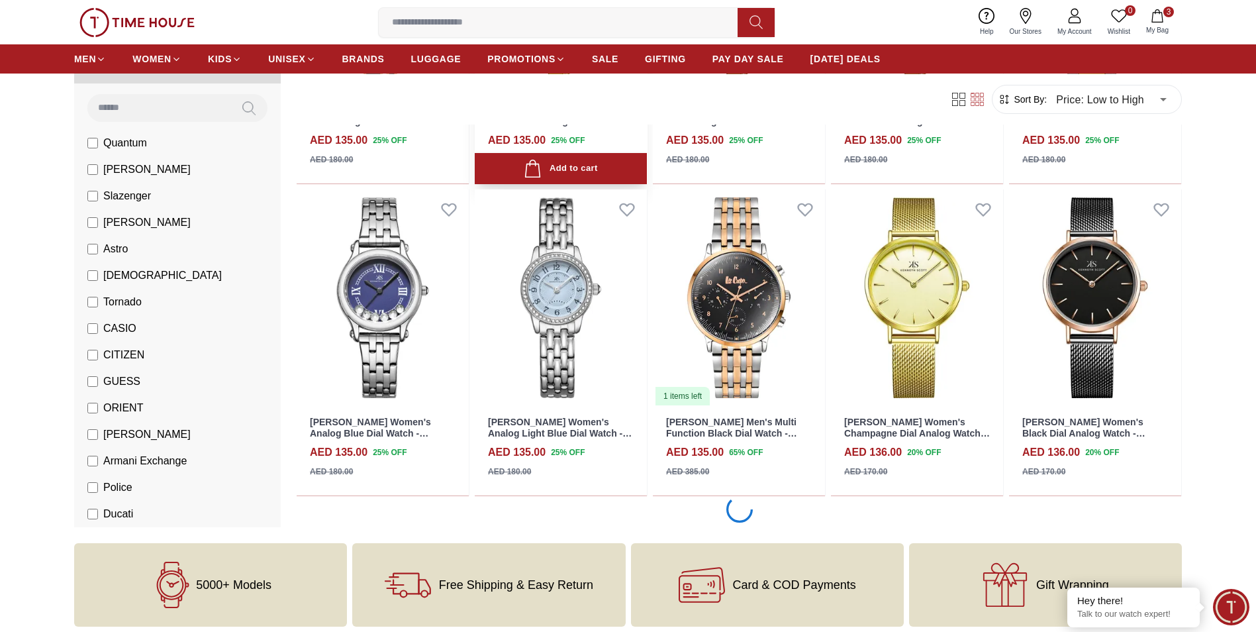
scroll to position [33876, 0]
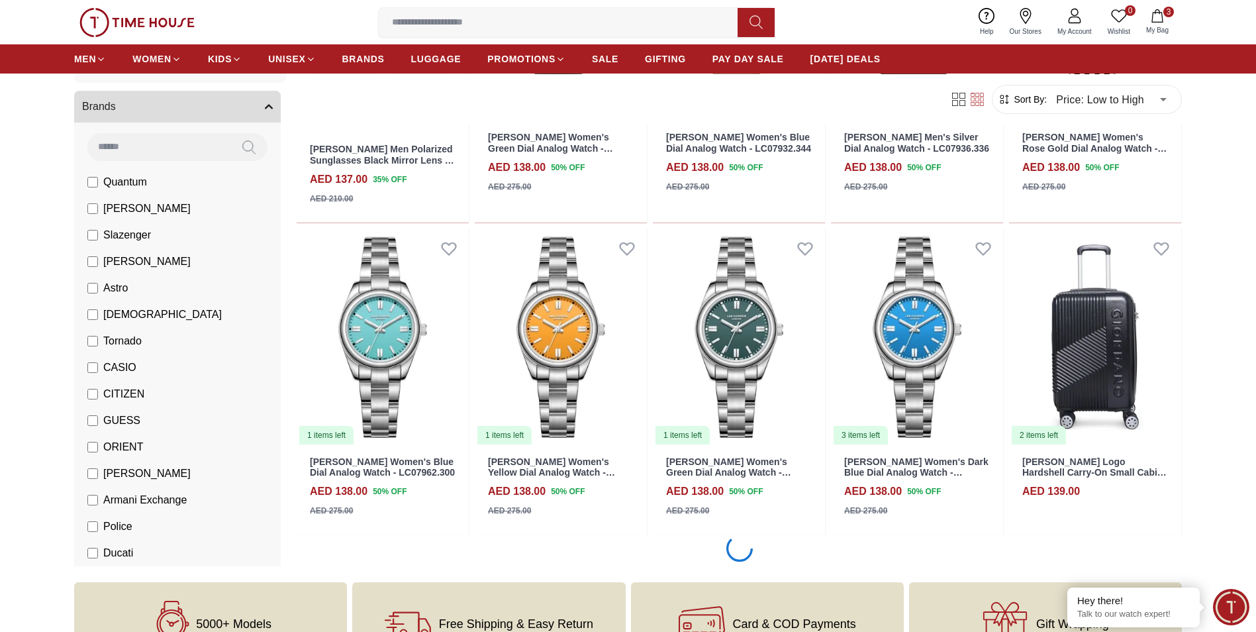
scroll to position [36095, 0]
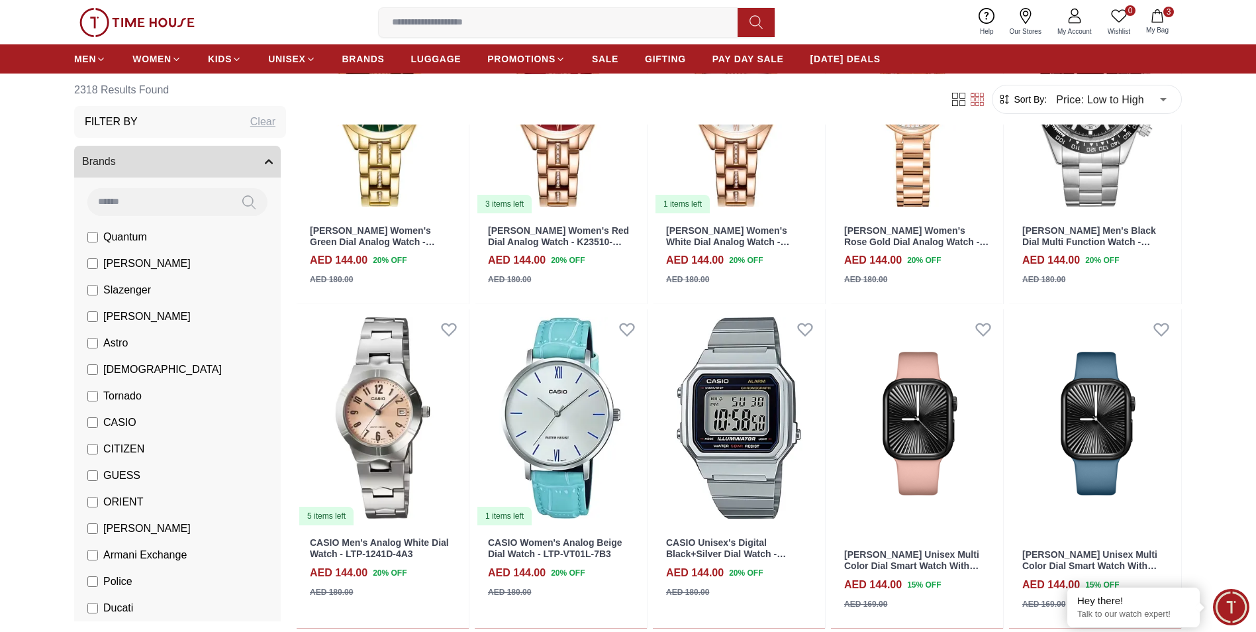
scroll to position [38676, 0]
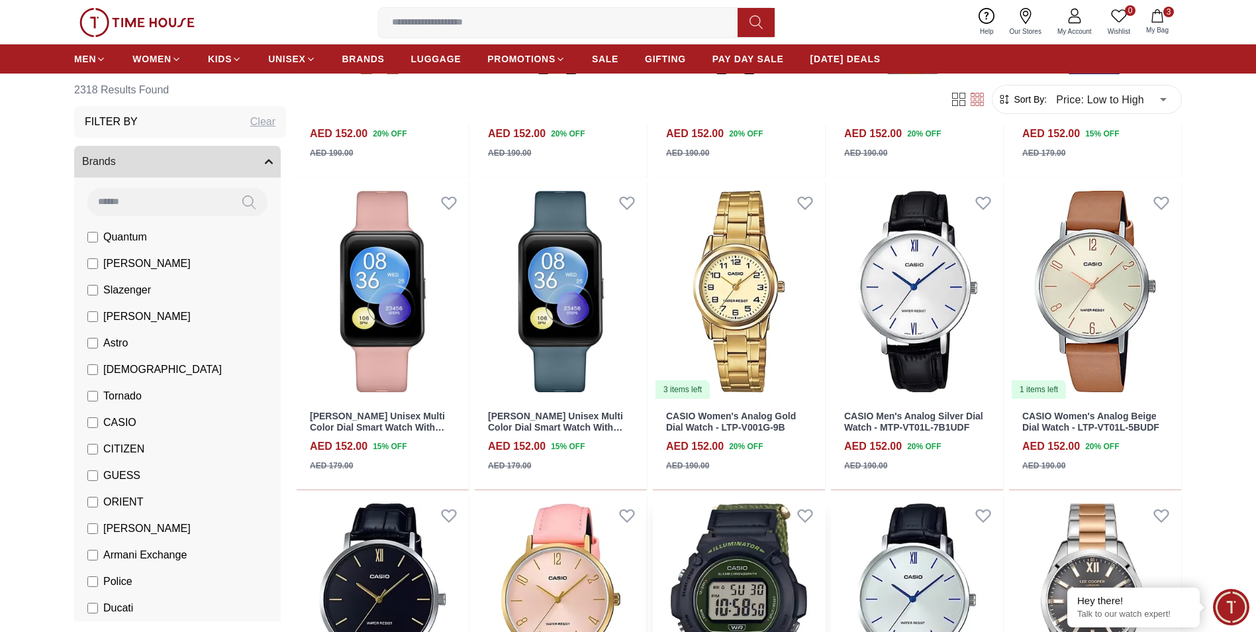
scroll to position [40991, 0]
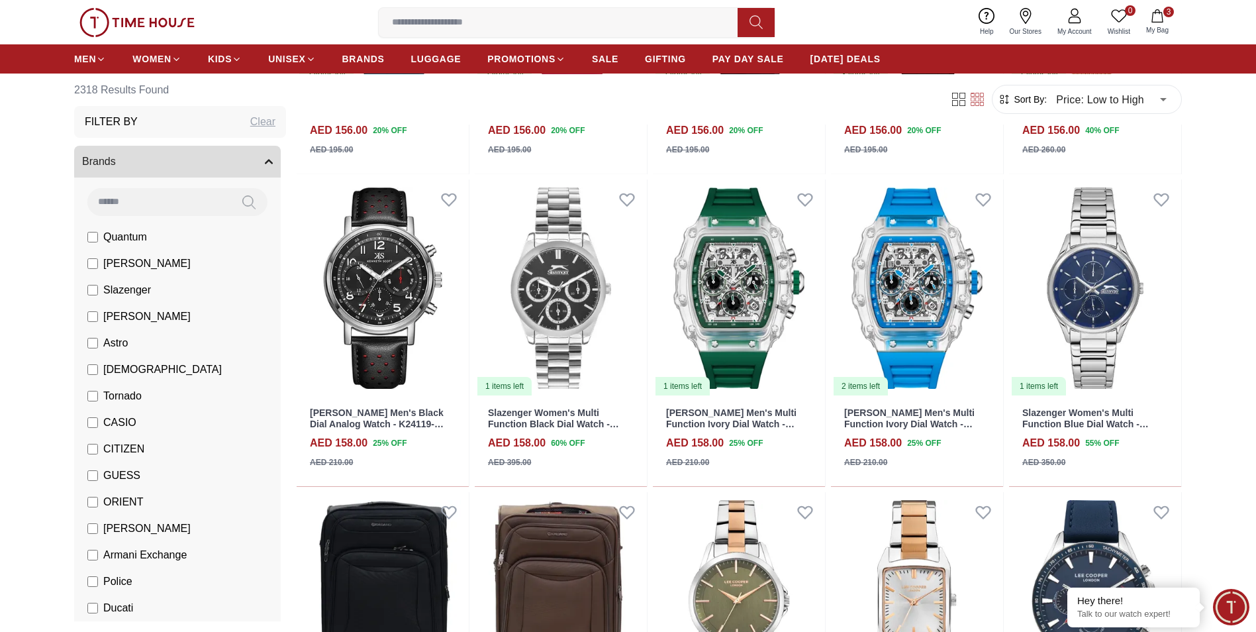
scroll to position [42482, 0]
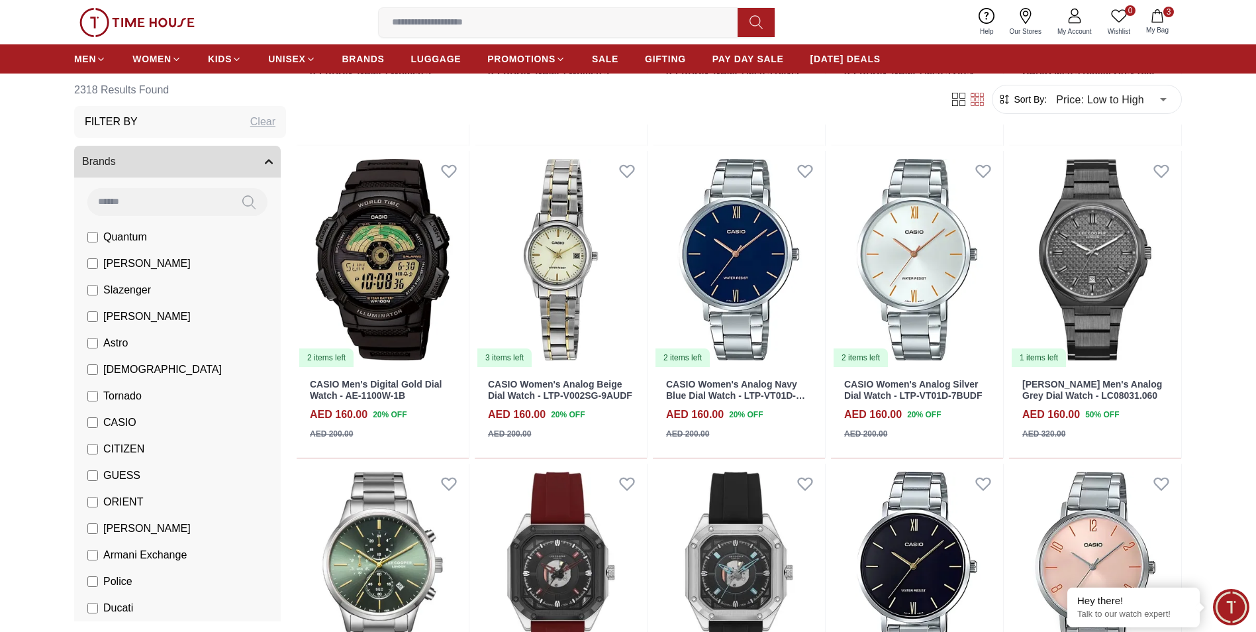
scroll to position [43906, 0]
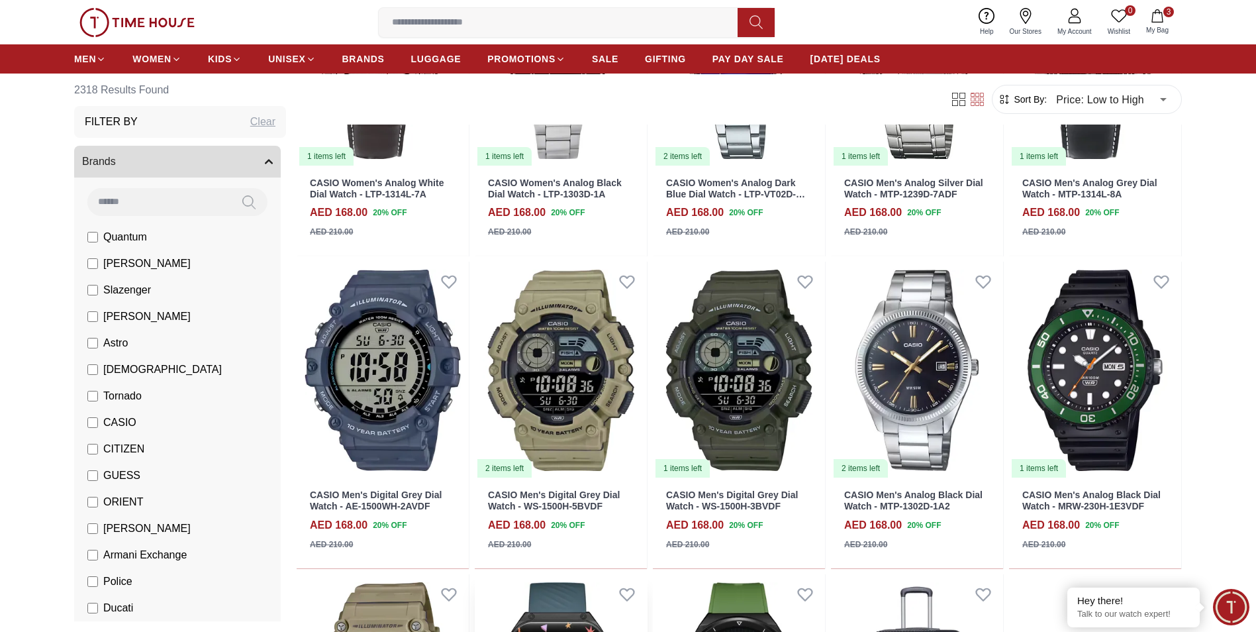
scroll to position [45786, 0]
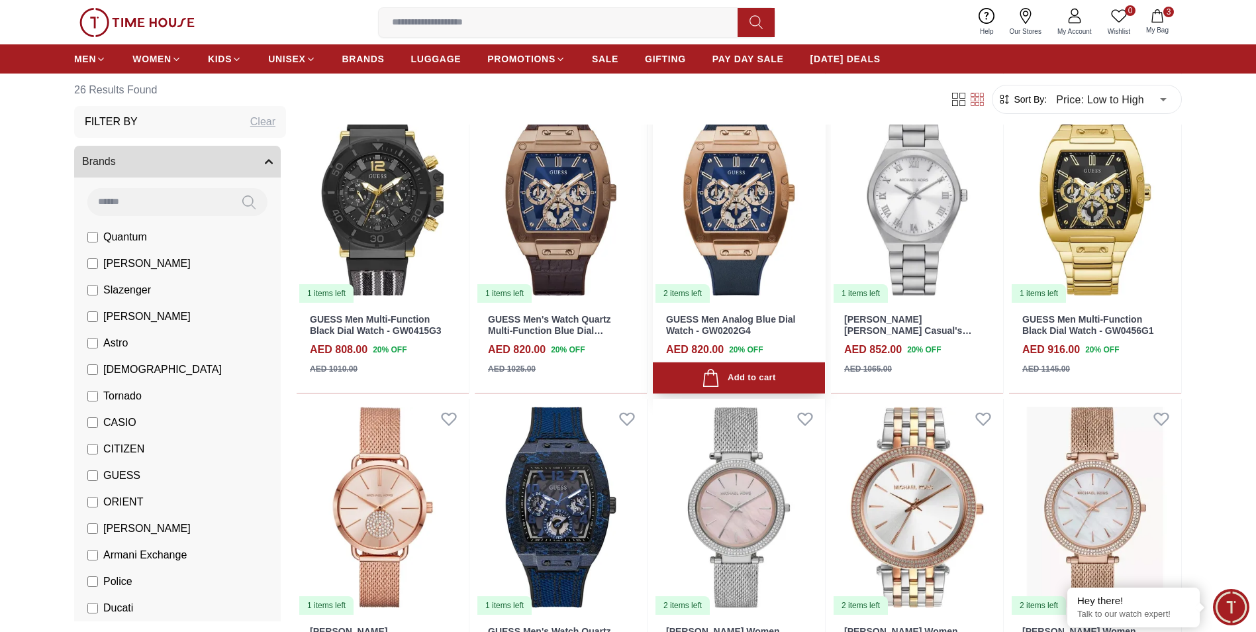
scroll to position [943, 0]
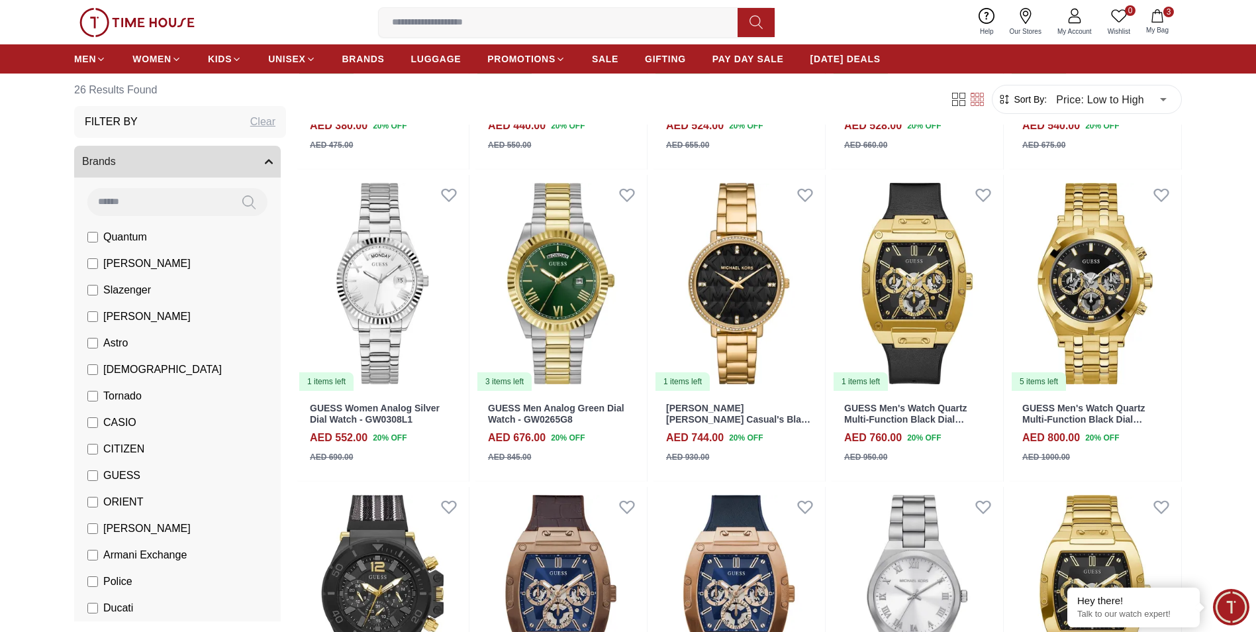
scroll to position [348, 0]
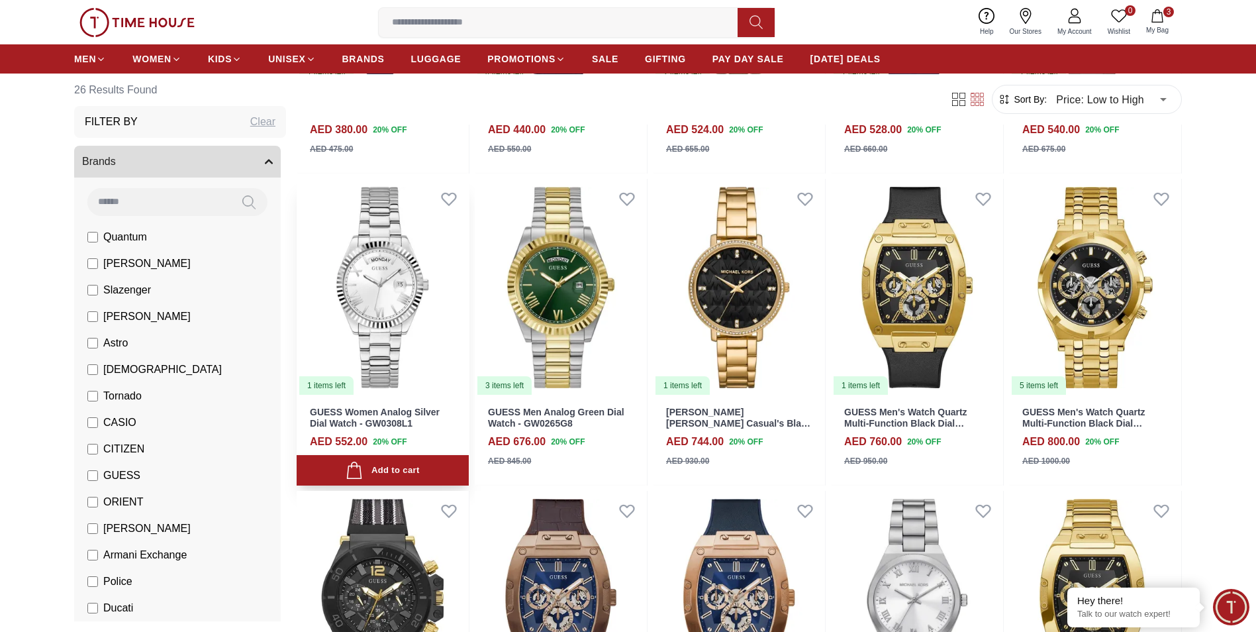
click at [374, 332] on img at bounding box center [383, 287] width 172 height 217
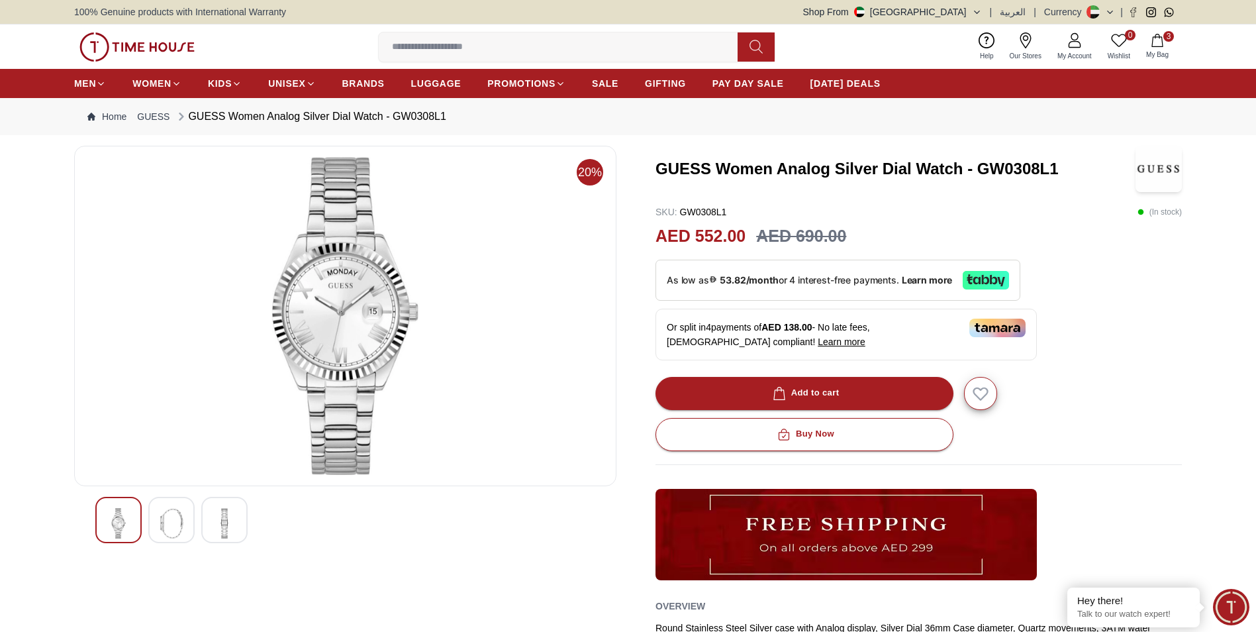
click at [178, 530] on img at bounding box center [172, 523] width 24 height 30
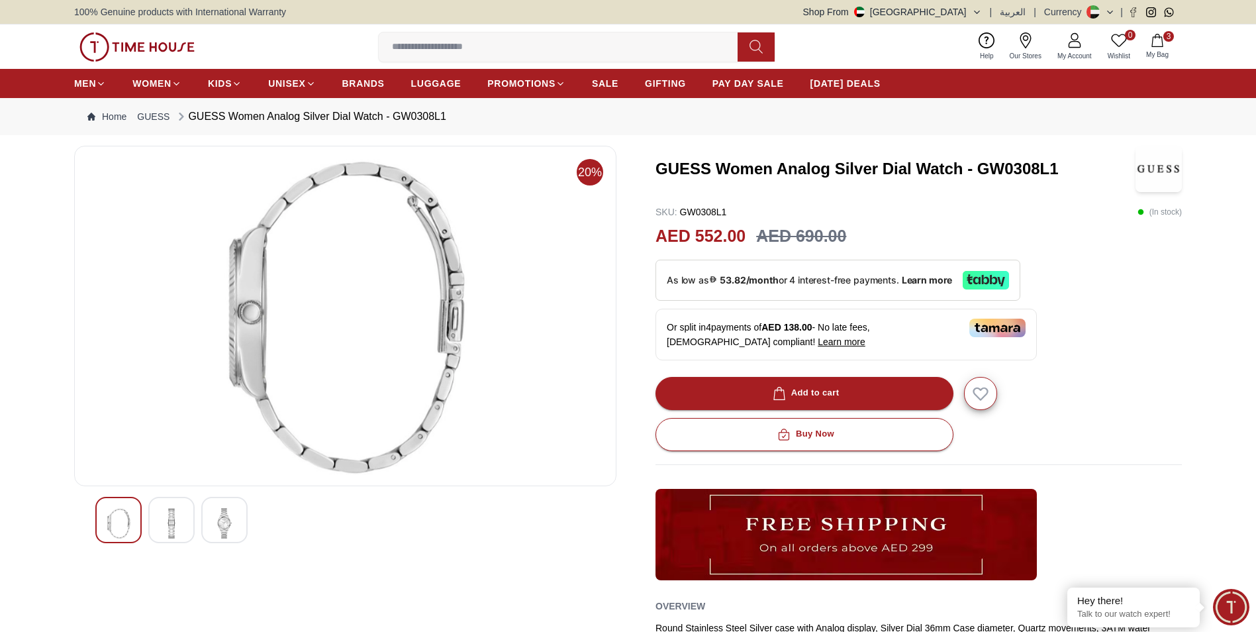
click at [226, 523] on img at bounding box center [225, 523] width 24 height 30
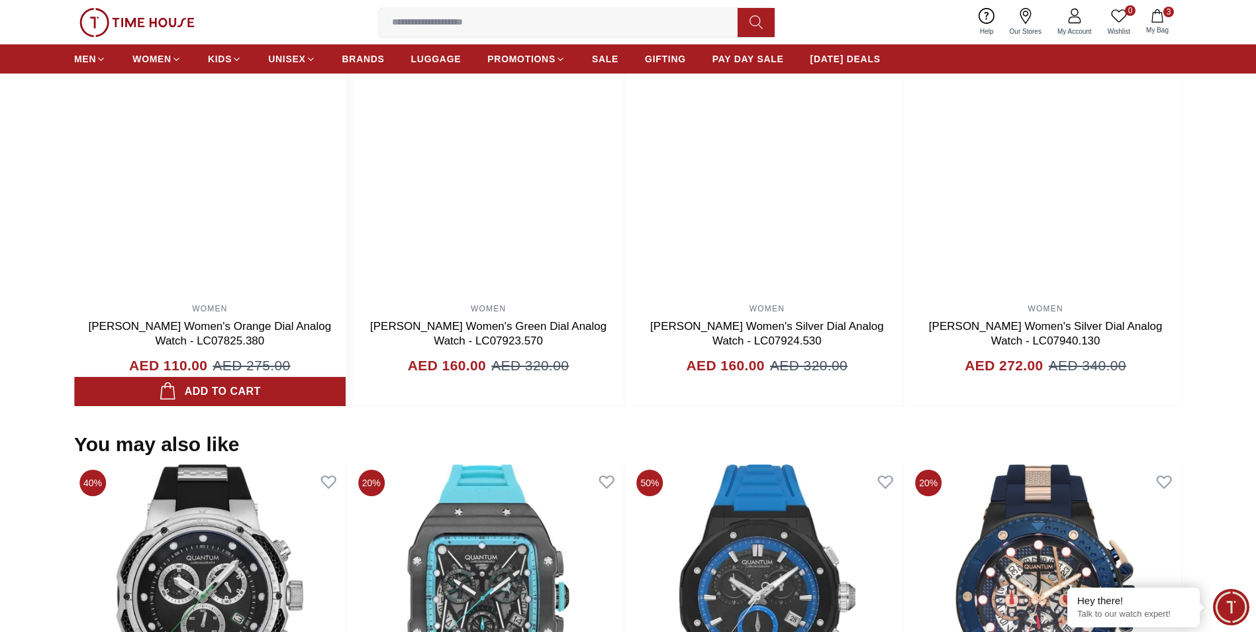
scroll to position [1109, 0]
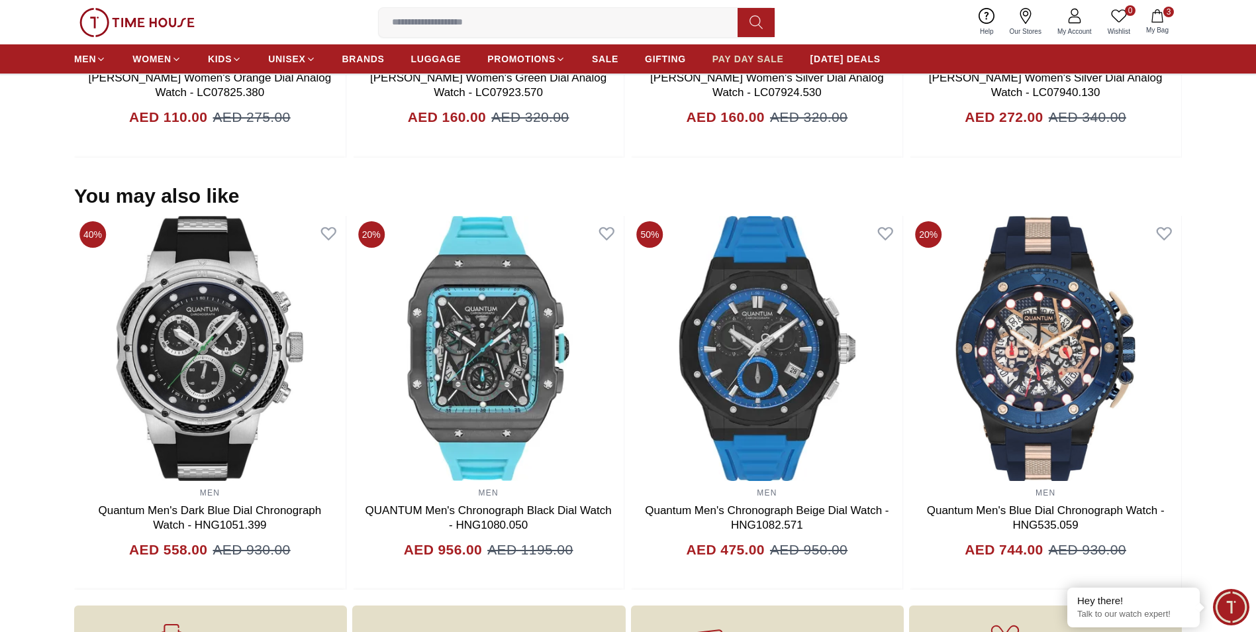
click at [747, 54] on span "PAY DAY SALE" at bounding box center [747, 58] width 71 height 13
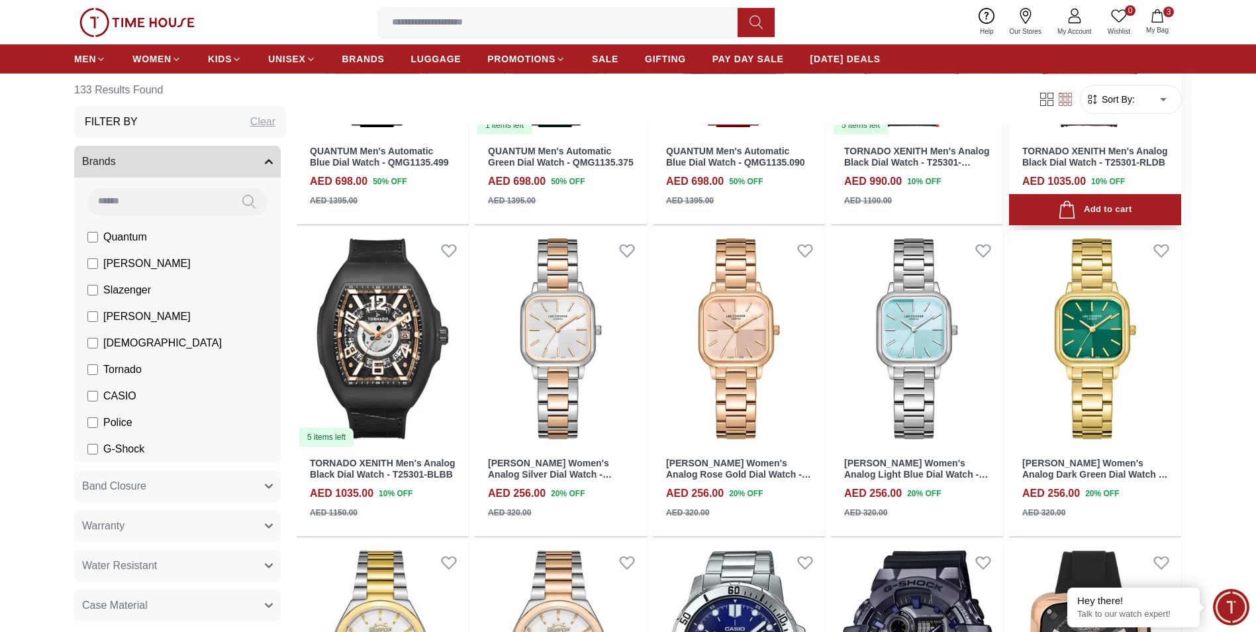
scroll to position [728, 0]
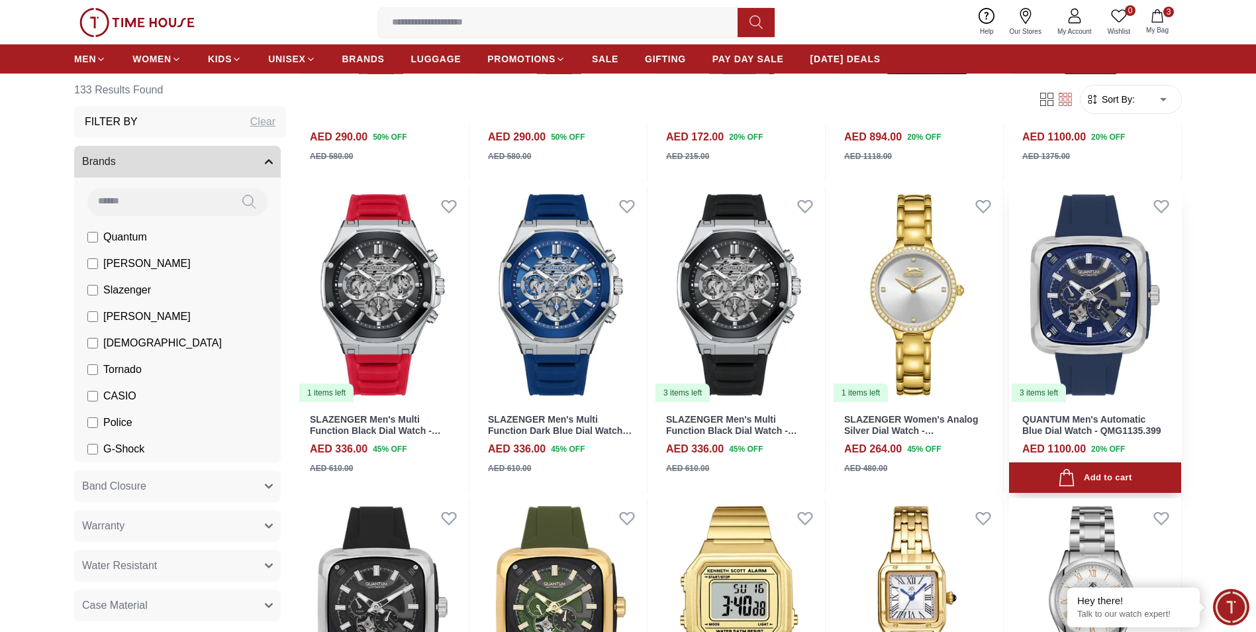
scroll to position [1539, 0]
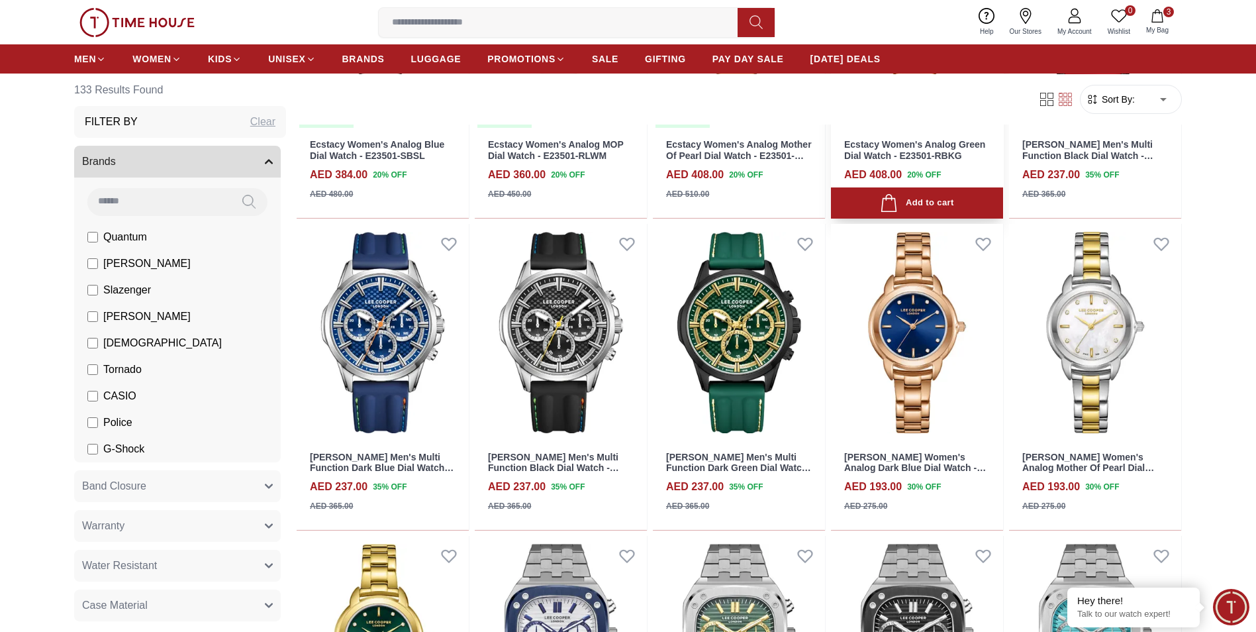
scroll to position [3674, 0]
